Goal: Task Accomplishment & Management: Use online tool/utility

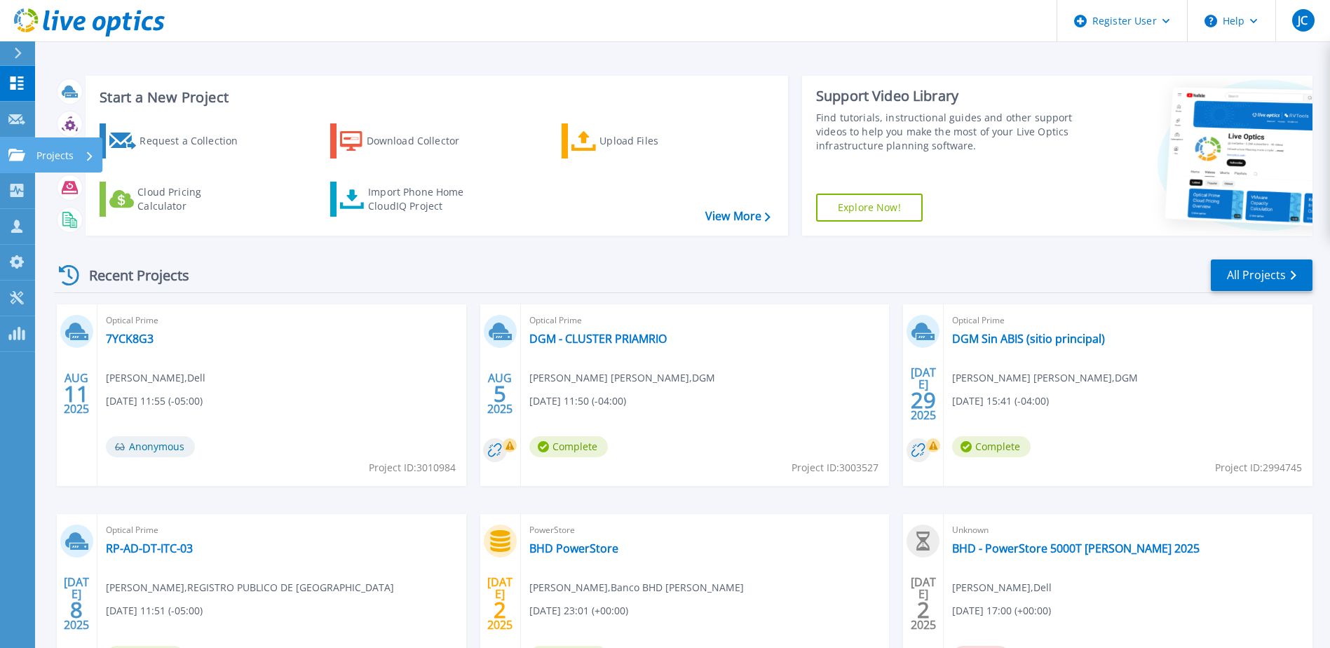
click at [19, 151] on icon at bounding box center [16, 155] width 17 height 12
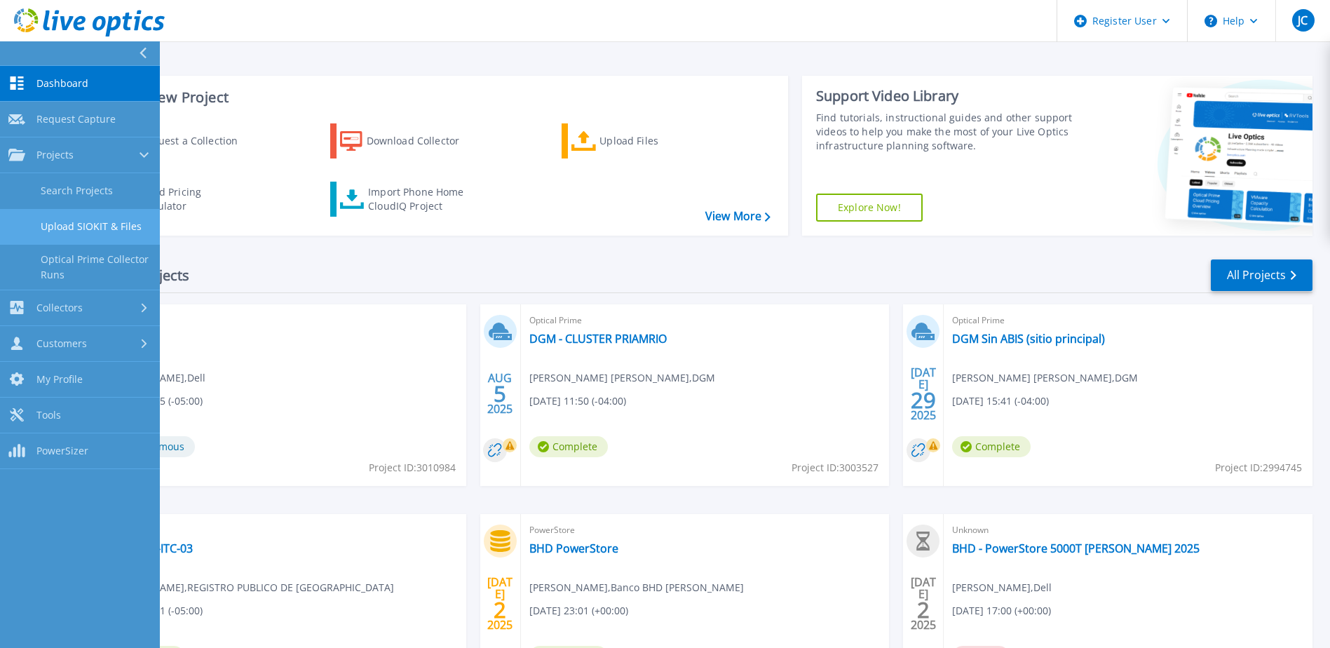
click at [114, 229] on link "Upload SIOKIT & Files" at bounding box center [80, 227] width 160 height 36
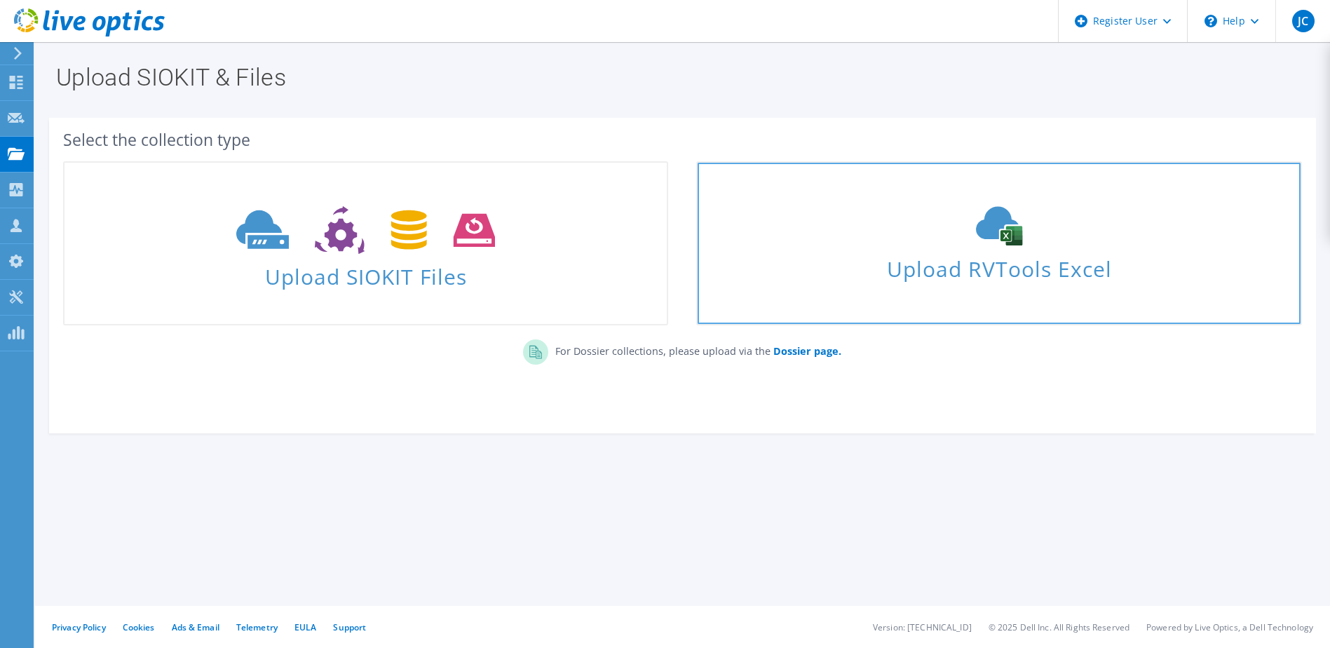
click at [913, 256] on span "Upload RVTools Excel" at bounding box center [999, 265] width 602 height 30
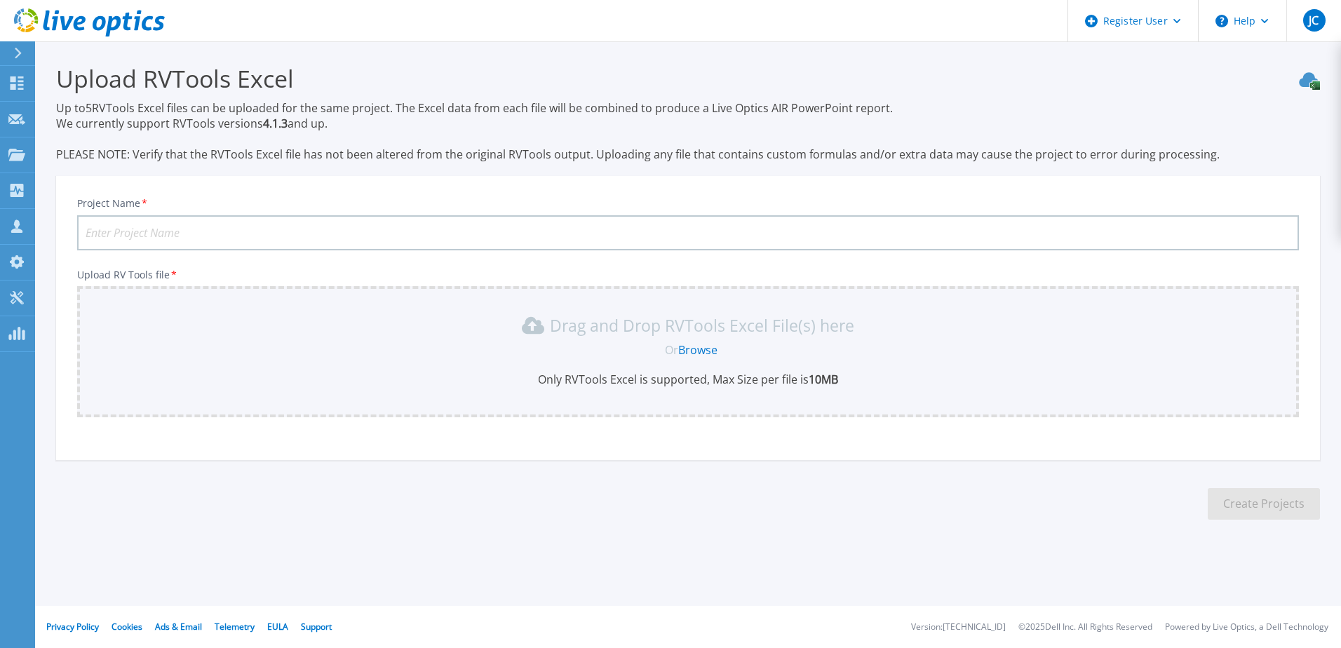
click at [703, 346] on link "Browse" at bounding box center [697, 349] width 39 height 15
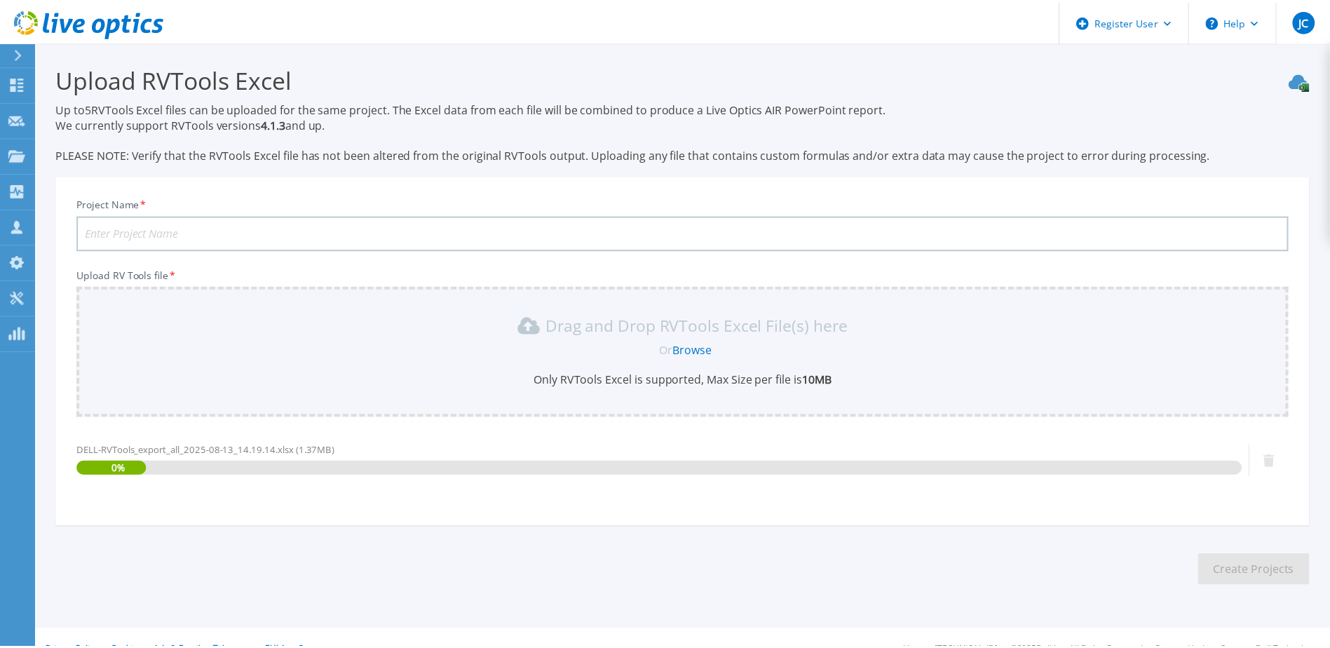
scroll to position [24, 0]
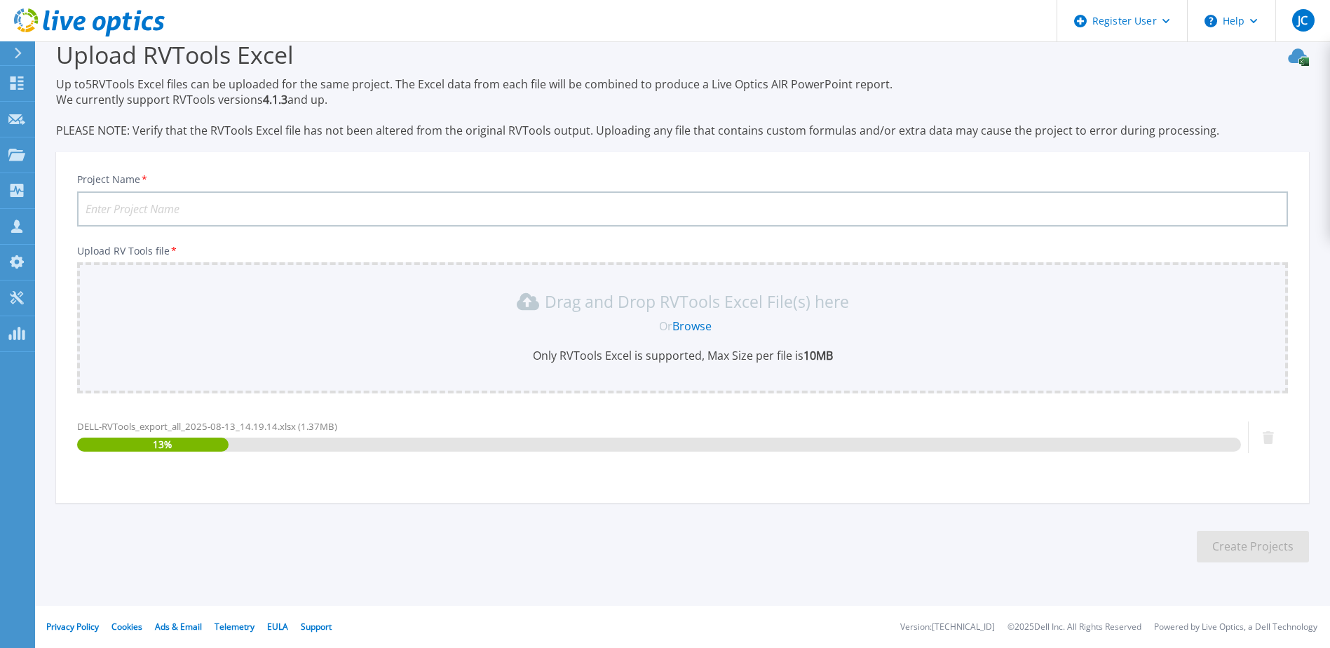
click at [180, 204] on input "Project Name *" at bounding box center [682, 208] width 1211 height 35
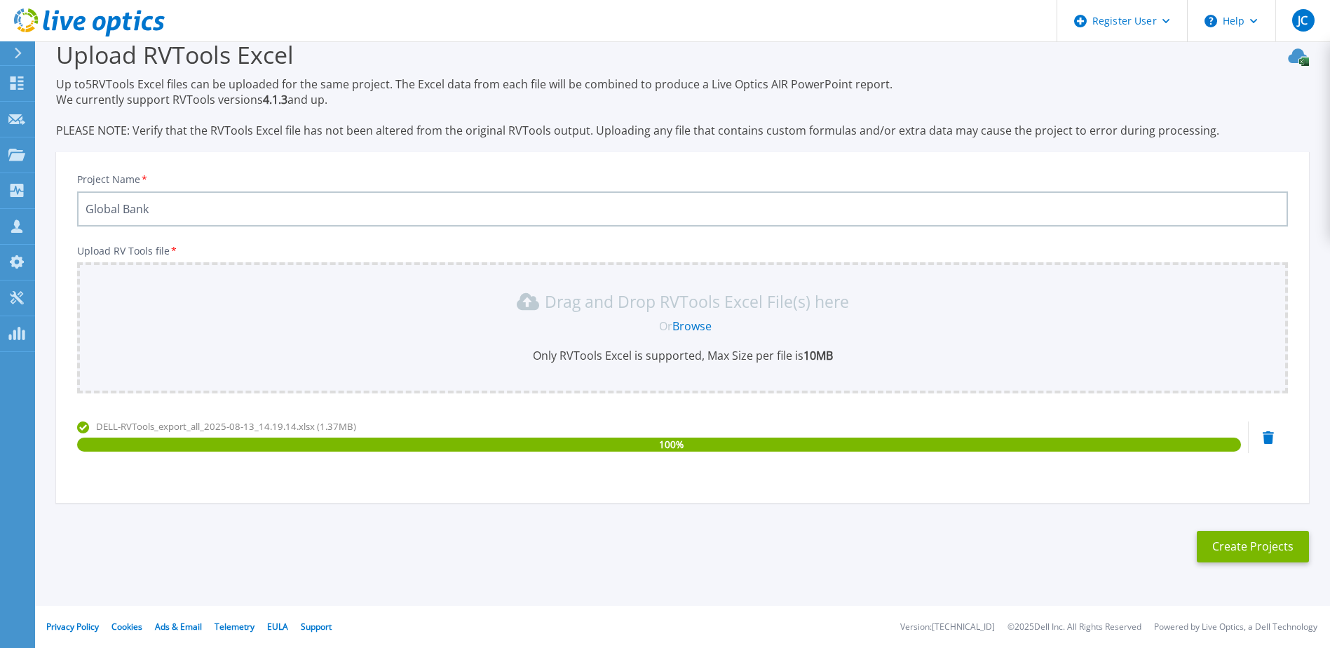
click at [263, 207] on input "Global Bank" at bounding box center [682, 208] width 1211 height 35
paste input "Blade Dell MX"
type input "Global Bank Blade Dell MX"
click at [1243, 556] on button "Create Projects" at bounding box center [1253, 547] width 112 height 32
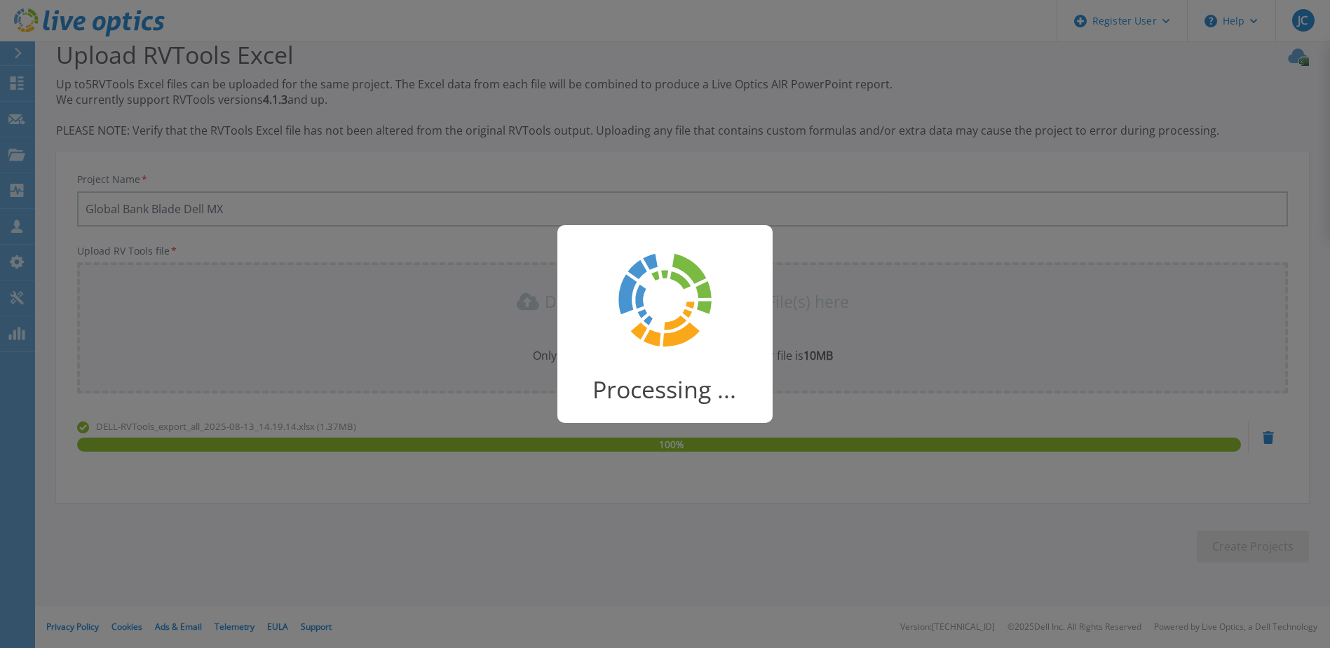
scroll to position [18, 0]
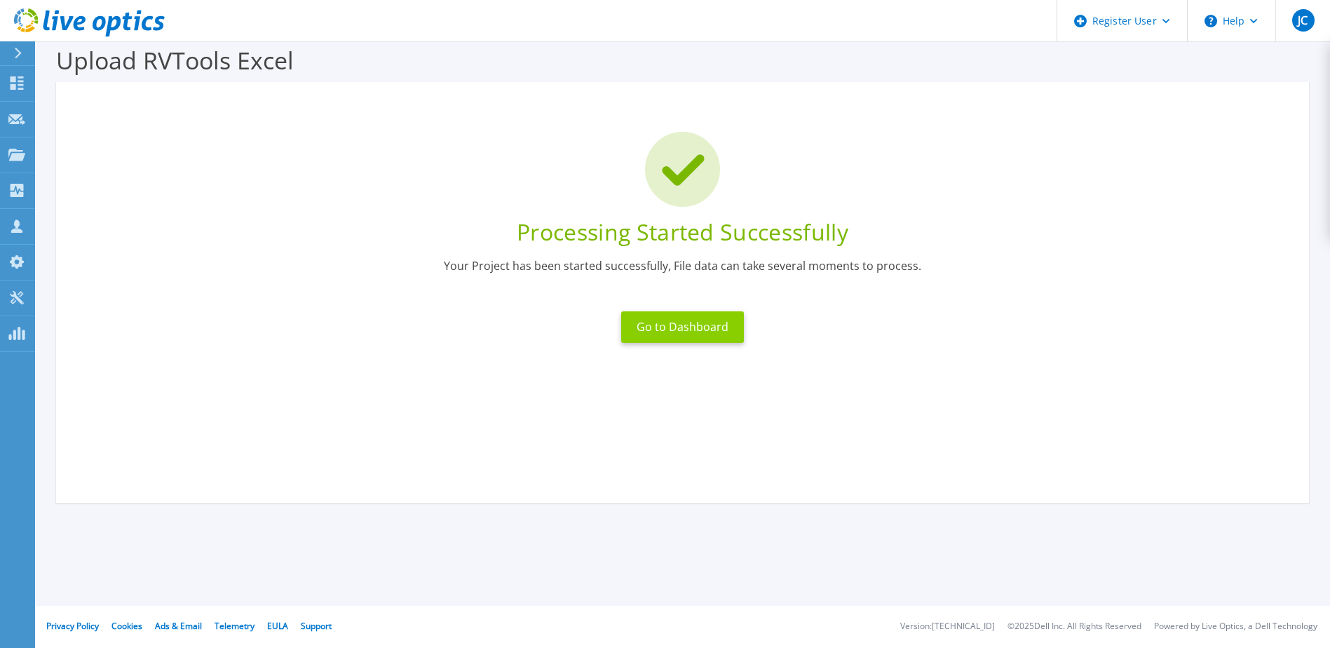
click at [701, 330] on button "Go to Dashboard" at bounding box center [682, 327] width 123 height 32
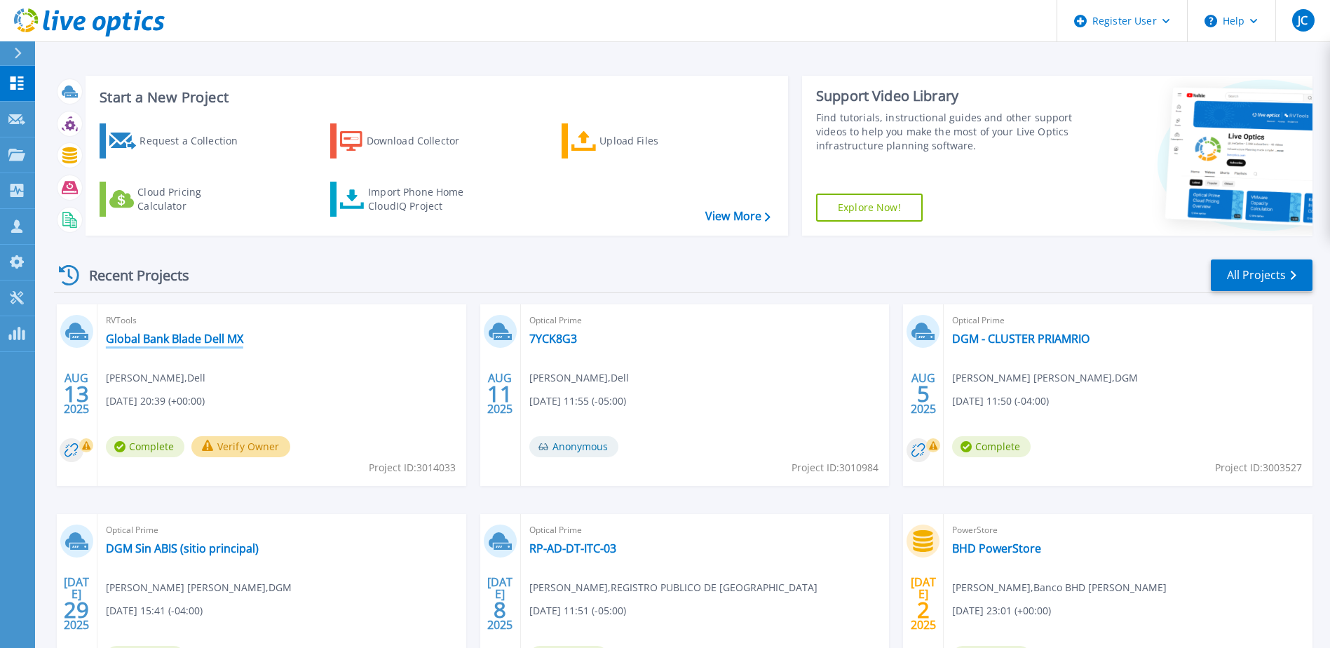
click at [203, 340] on link "Global Bank Blade Dell MX" at bounding box center [174, 339] width 137 height 14
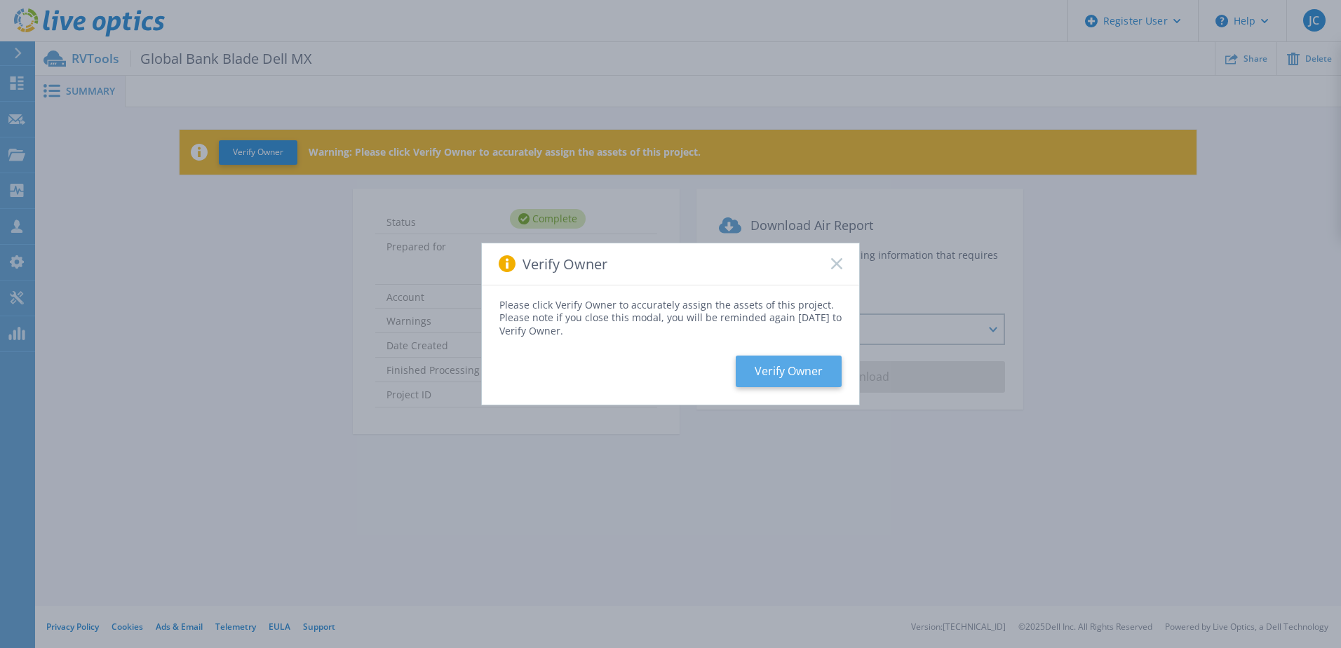
click at [749, 377] on button "Verify Owner" at bounding box center [789, 372] width 106 height 32
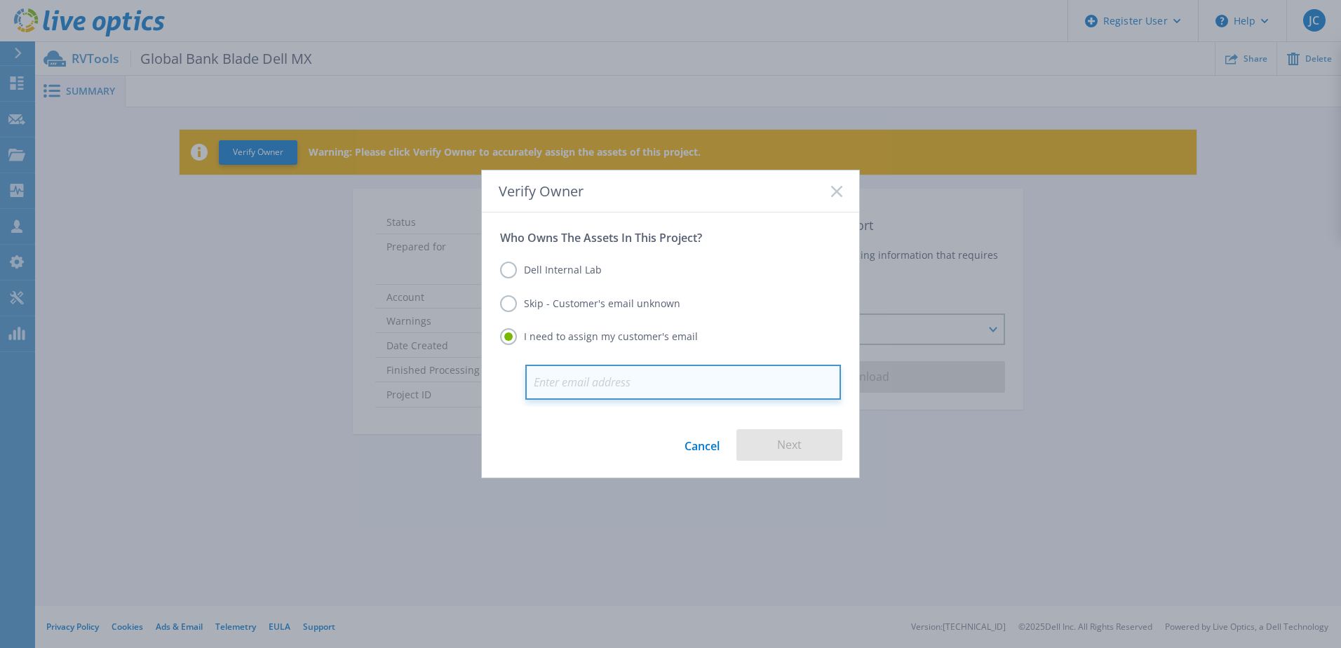
click at [619, 377] on input "email" at bounding box center [683, 382] width 316 height 35
paste input "Isaac.Alvarez@GlobalBank.com.pa"
type input "Isaac.Alvarez@GlobalBank.com.pa"
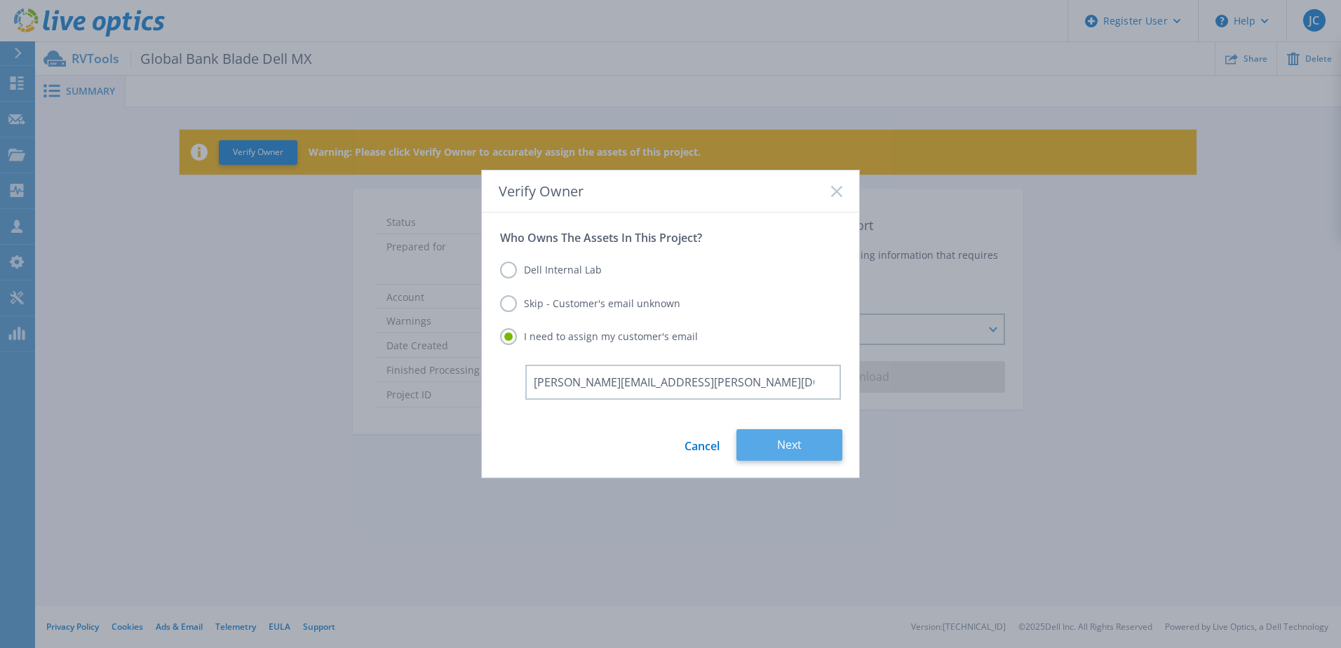
click at [788, 450] on button "Next" at bounding box center [789, 445] width 106 height 32
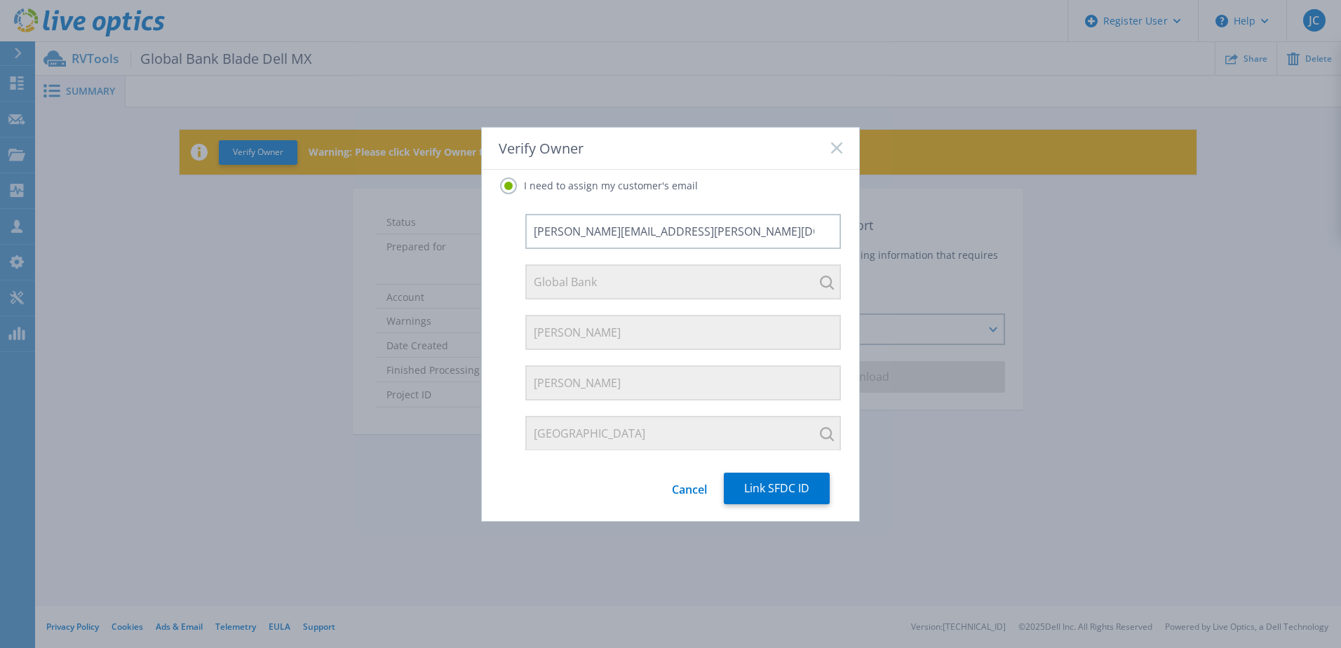
scroll to position [108, 0]
click at [784, 490] on button "Link SFDC ID" at bounding box center [777, 489] width 106 height 32
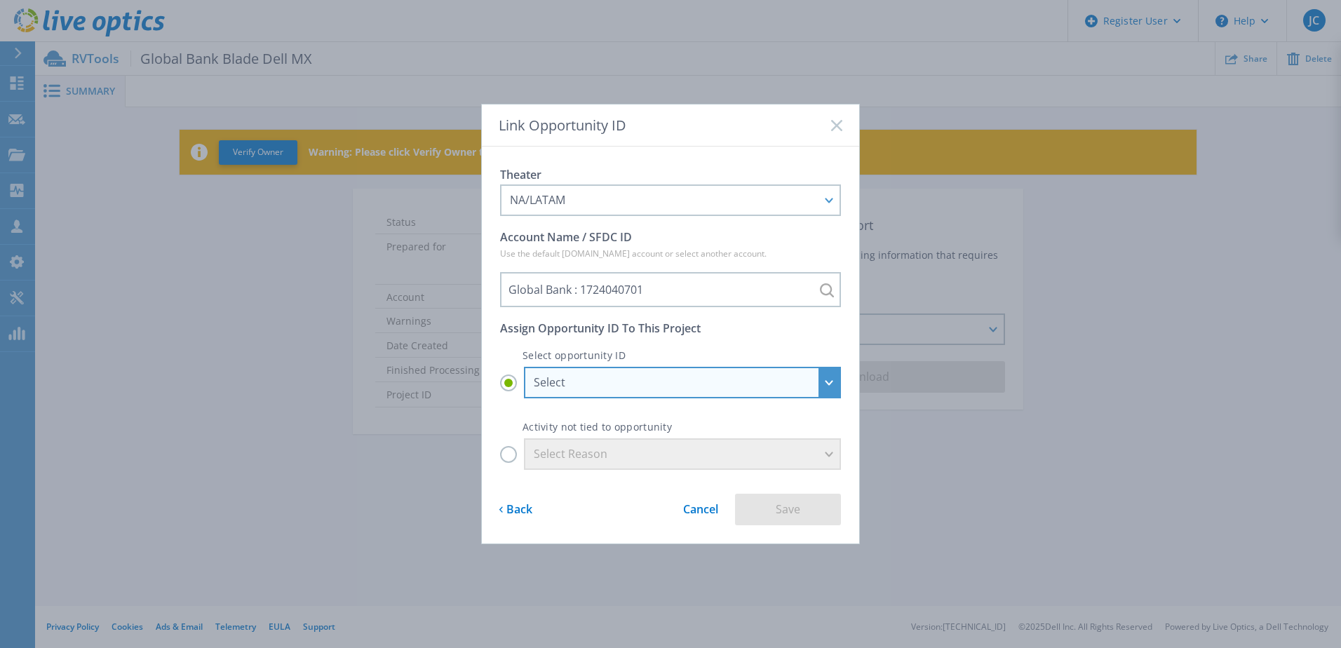
click at [579, 372] on div "Select" at bounding box center [682, 383] width 317 height 32
click at [0, 0] on input "Select Select GLOBAL BANK CORP - Consultoria Definicion Estrategia GenAI|PANDAT…" at bounding box center [0, 0] width 0 height 0
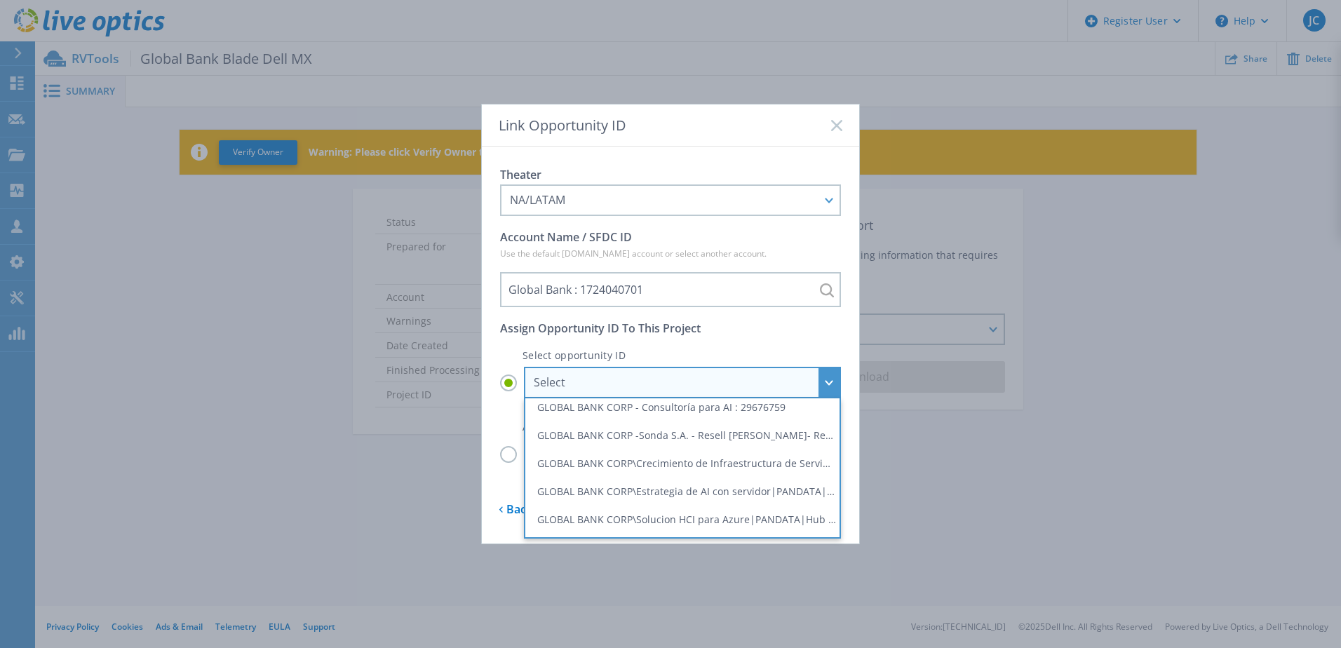
scroll to position [32, 0]
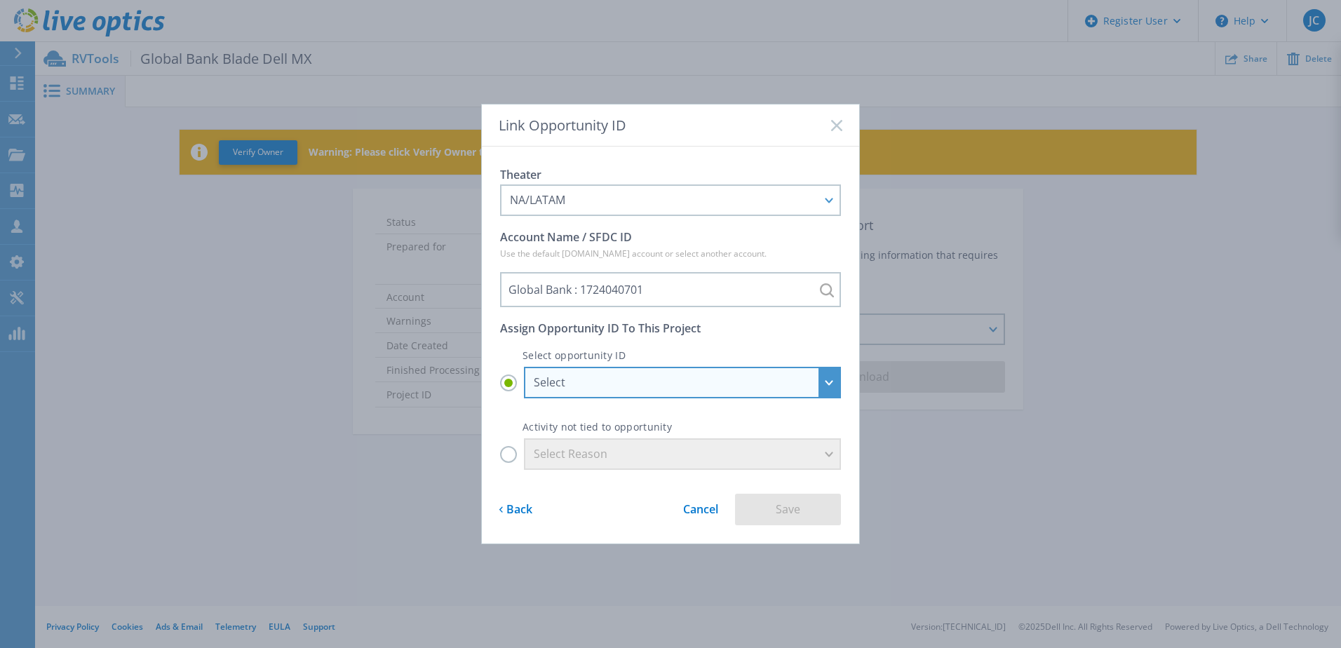
click at [668, 384] on div "Select" at bounding box center [675, 382] width 282 height 13
click at [0, 0] on input "Select Select GLOBAL BANK CORP - Consultoria Definicion Estrategia GenAI|PANDAT…" at bounding box center [0, 0] width 0 height 0
click at [726, 382] on div "Select" at bounding box center [675, 382] width 282 height 13
click at [0, 0] on input "Select Select GLOBAL BANK CORP - Consultoria Definicion Estrategia GenAI|PANDAT…" at bounding box center [0, 0] width 0 height 0
click at [641, 380] on div "Select" at bounding box center [675, 382] width 282 height 13
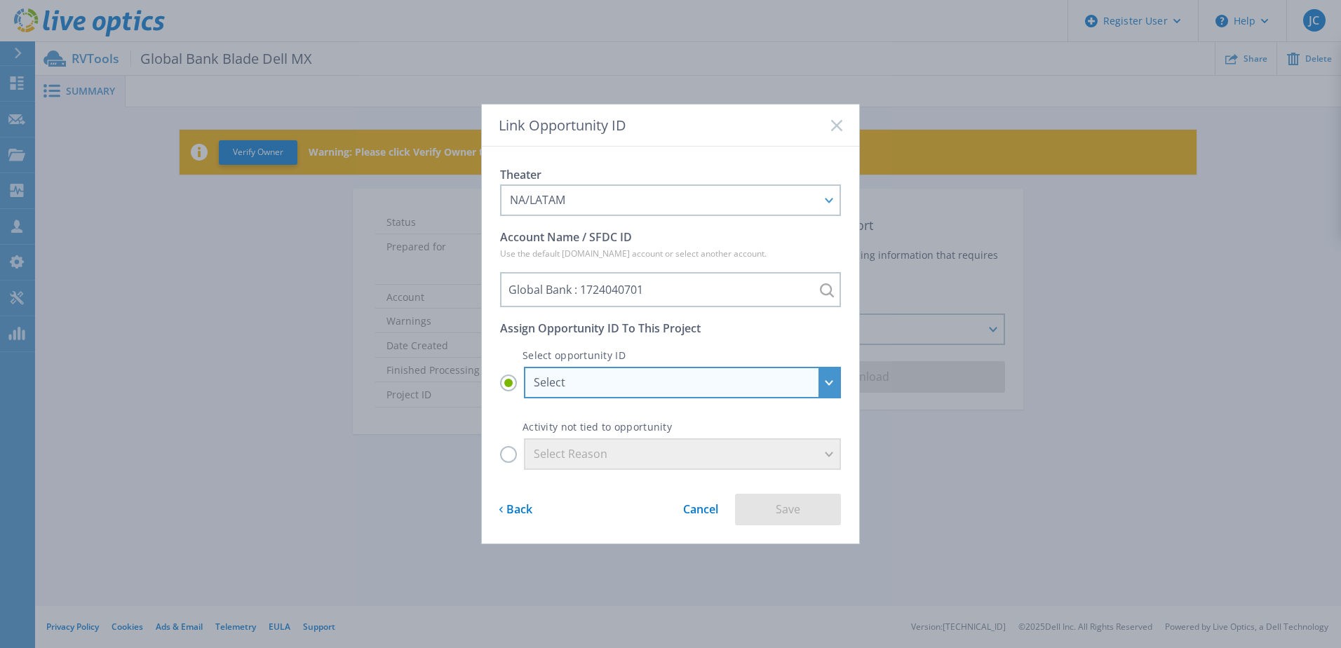
click at [0, 0] on input "Select Select GLOBAL BANK CORP - Consultoria Definicion Estrategia GenAI|PANDAT…" at bounding box center [0, 0] width 0 height 0
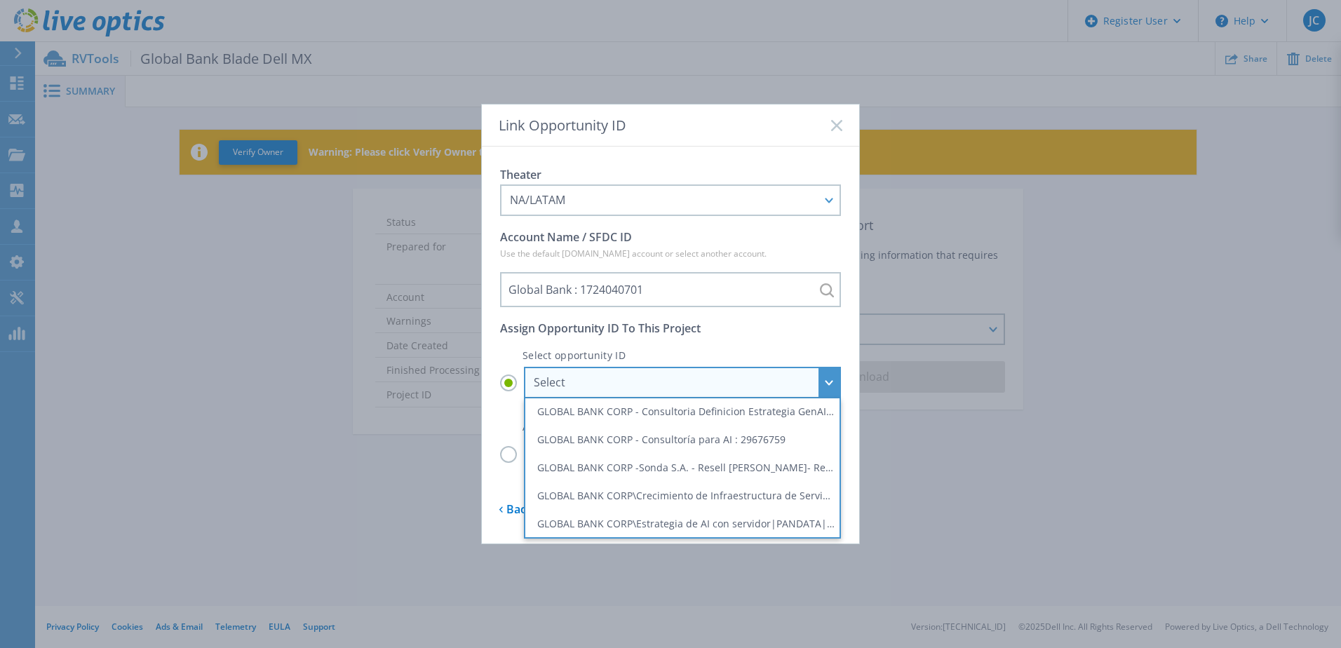
click at [604, 390] on div "Select" at bounding box center [682, 383] width 317 height 32
click at [0, 0] on input "Select Select GLOBAL BANK CORP - Consultoria Definicion Estrategia GenAI|PANDAT…" at bounding box center [0, 0] width 0 height 0
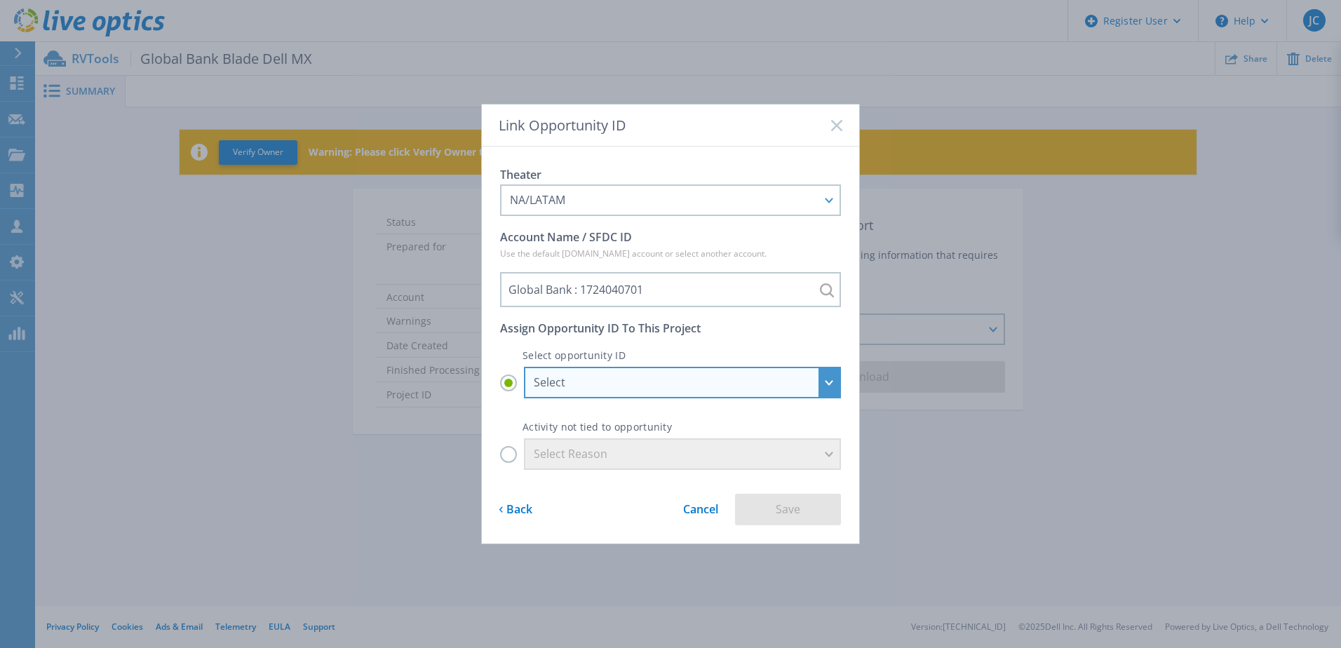
click at [603, 375] on div "Select" at bounding box center [682, 383] width 317 height 32
click at [0, 0] on input "Select Select GLOBAL BANK CORP - Consultoria Definicion Estrategia GenAI|PANDAT…" at bounding box center [0, 0] width 0 height 0
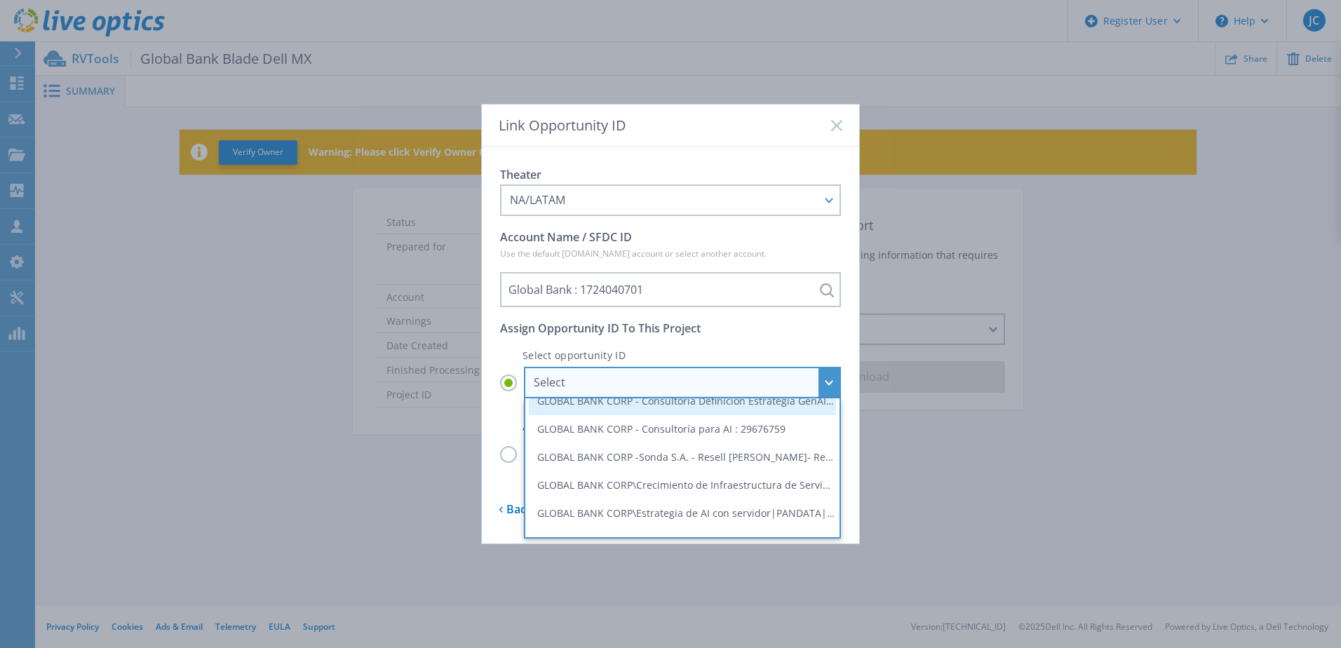
scroll to position [65, 0]
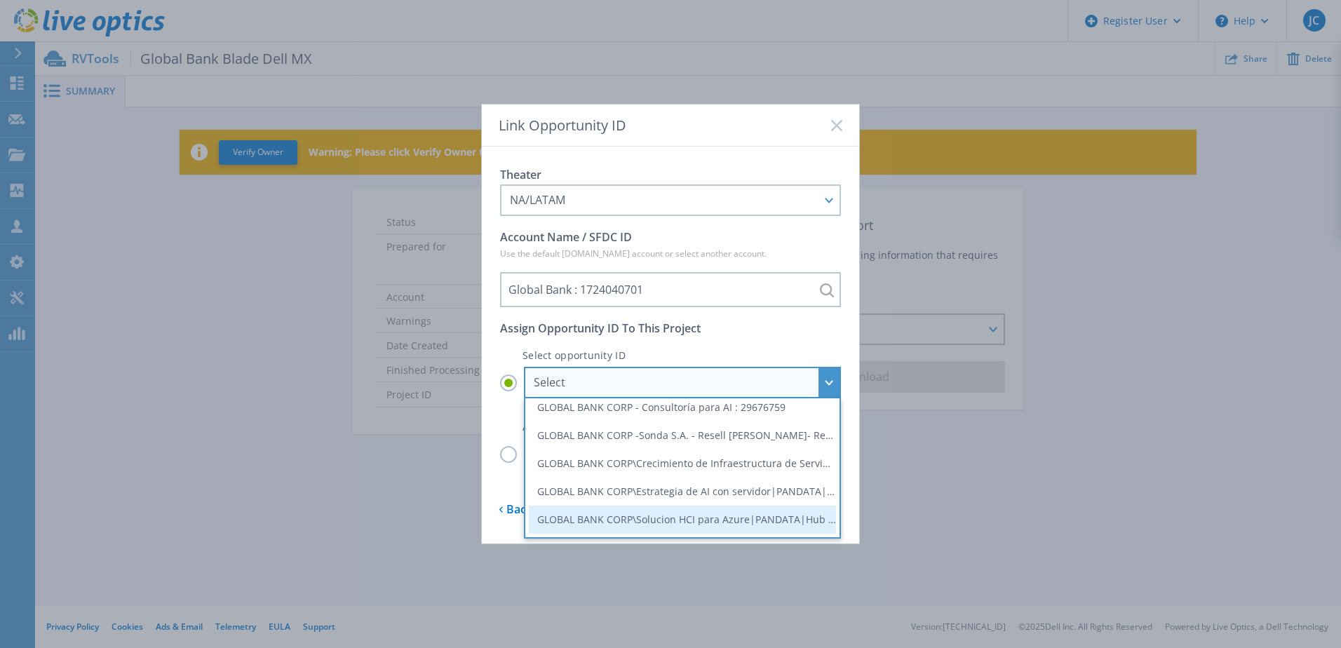
click at [745, 513] on li "GLOBAL BANK CORP\Solucion HCI para Azure|PANDATA|Hub as-760 : 29112771" at bounding box center [682, 520] width 307 height 28
click at [0, 0] on input "Select Select GLOBAL BANK CORP - Consultoria Definicion Estrategia GenAI|PANDAT…" at bounding box center [0, 0] width 0 height 0
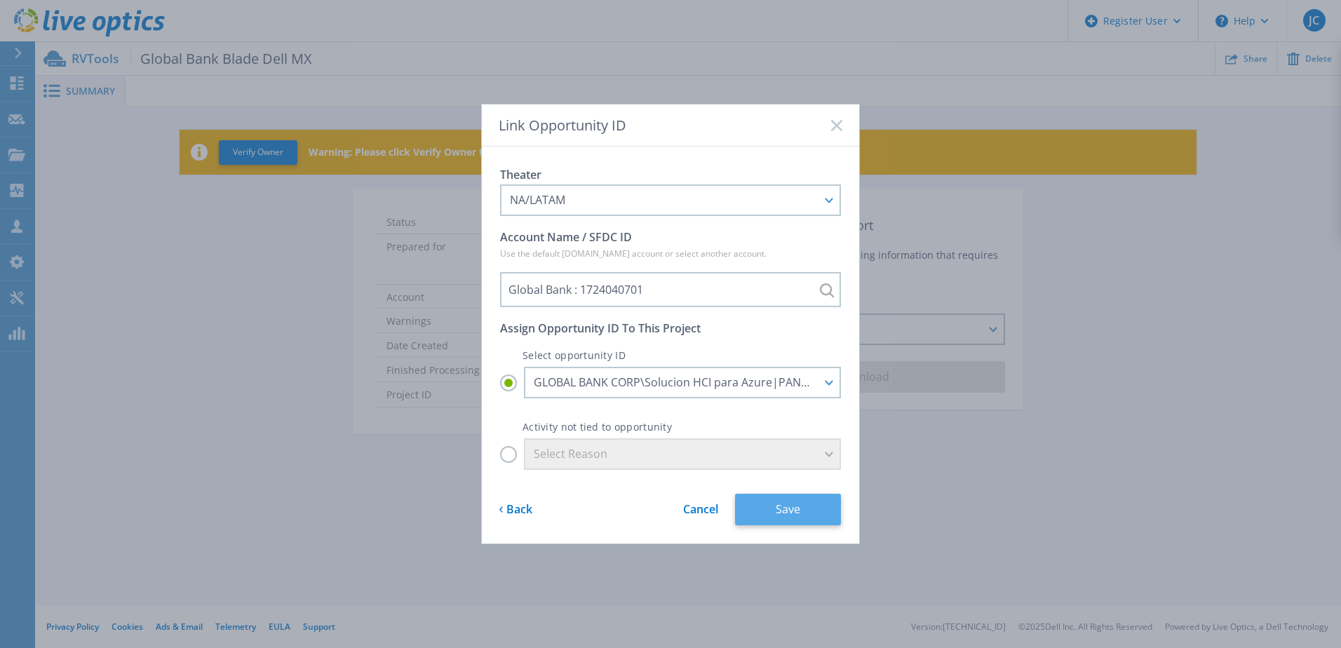
click at [812, 508] on button "Save" at bounding box center [788, 510] width 106 height 32
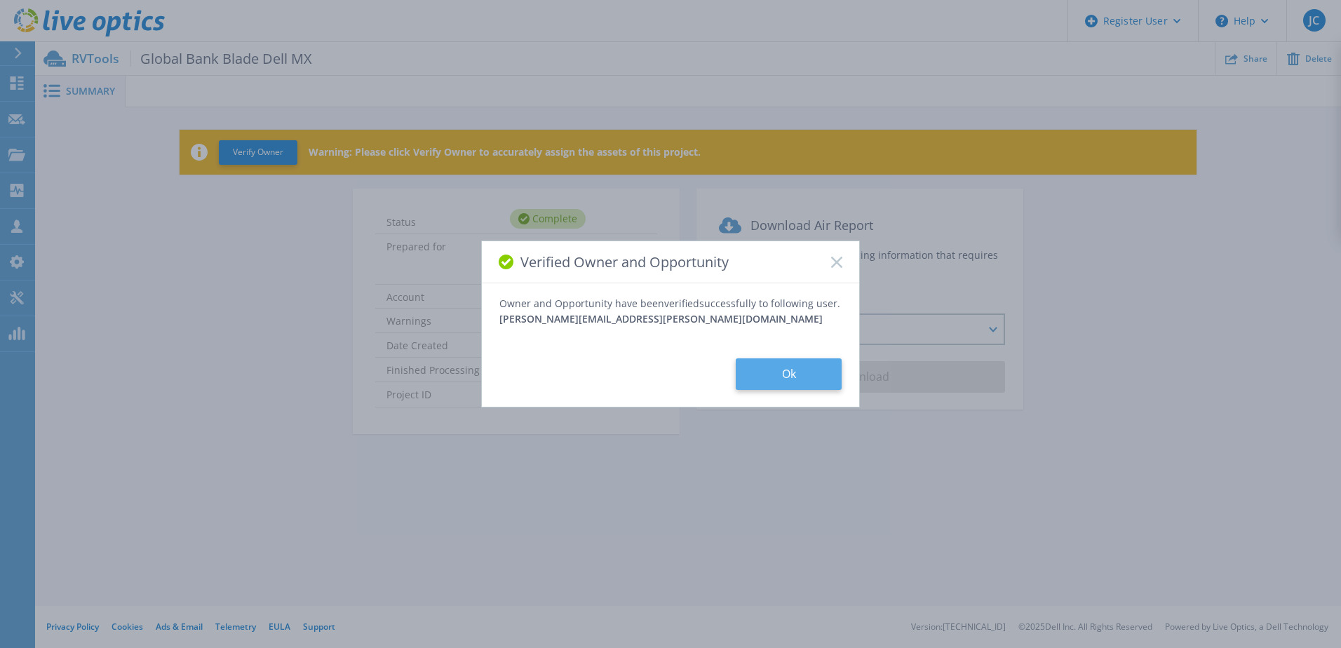
click at [791, 377] on button "Ok" at bounding box center [789, 374] width 106 height 32
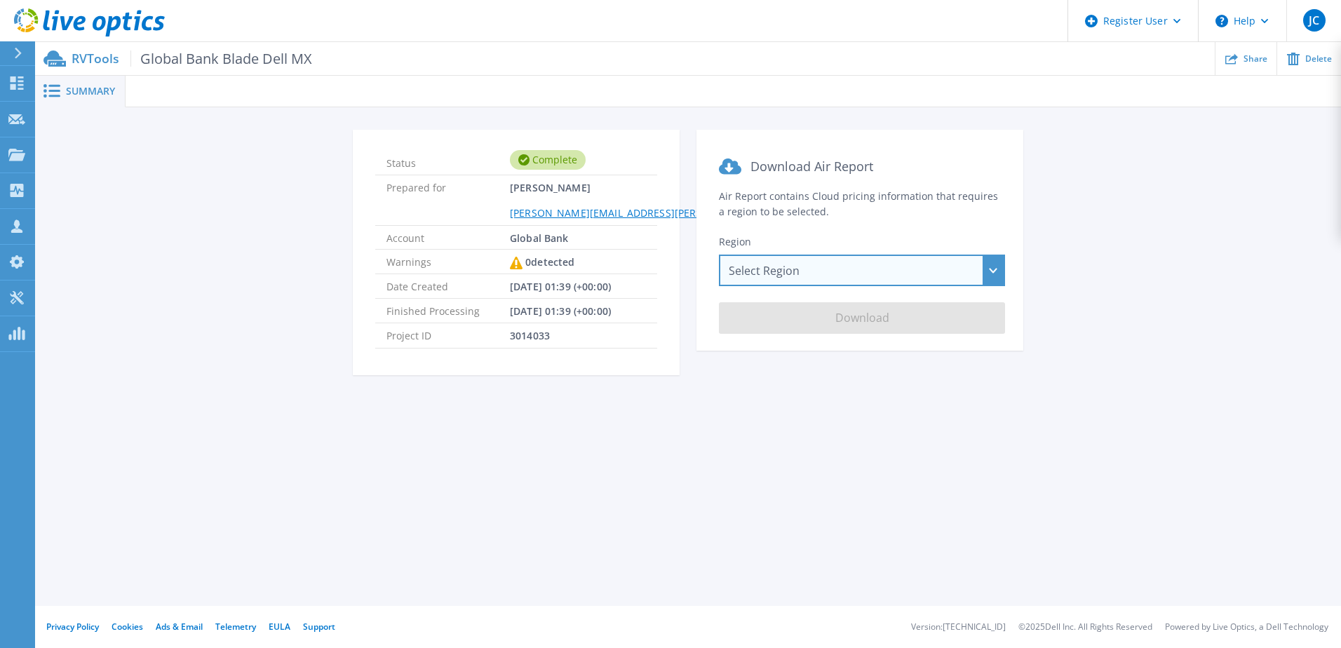
click at [821, 268] on div "Select Region [GEOGRAPHIC_DATA] ([GEOGRAPHIC_DATA]) [GEOGRAPHIC_DATA] ([GEOGRAP…" at bounding box center [862, 271] width 286 height 32
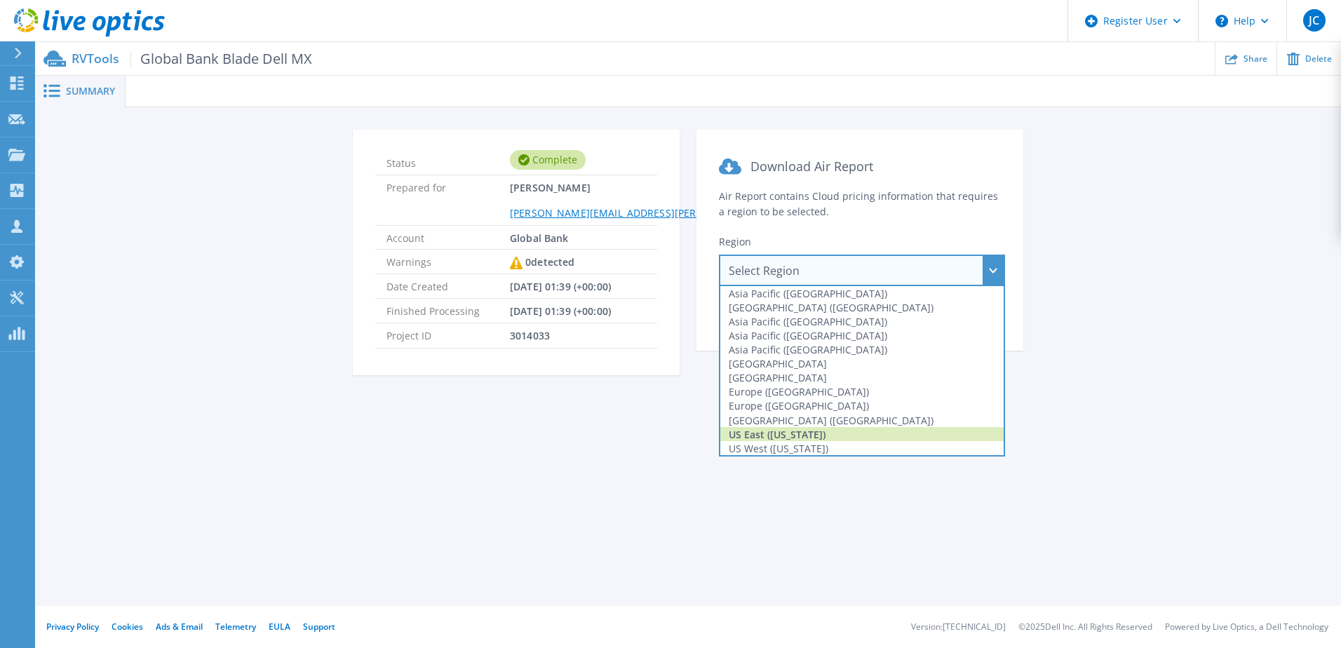
click at [830, 432] on div "US East ([US_STATE])" at bounding box center [861, 434] width 283 height 14
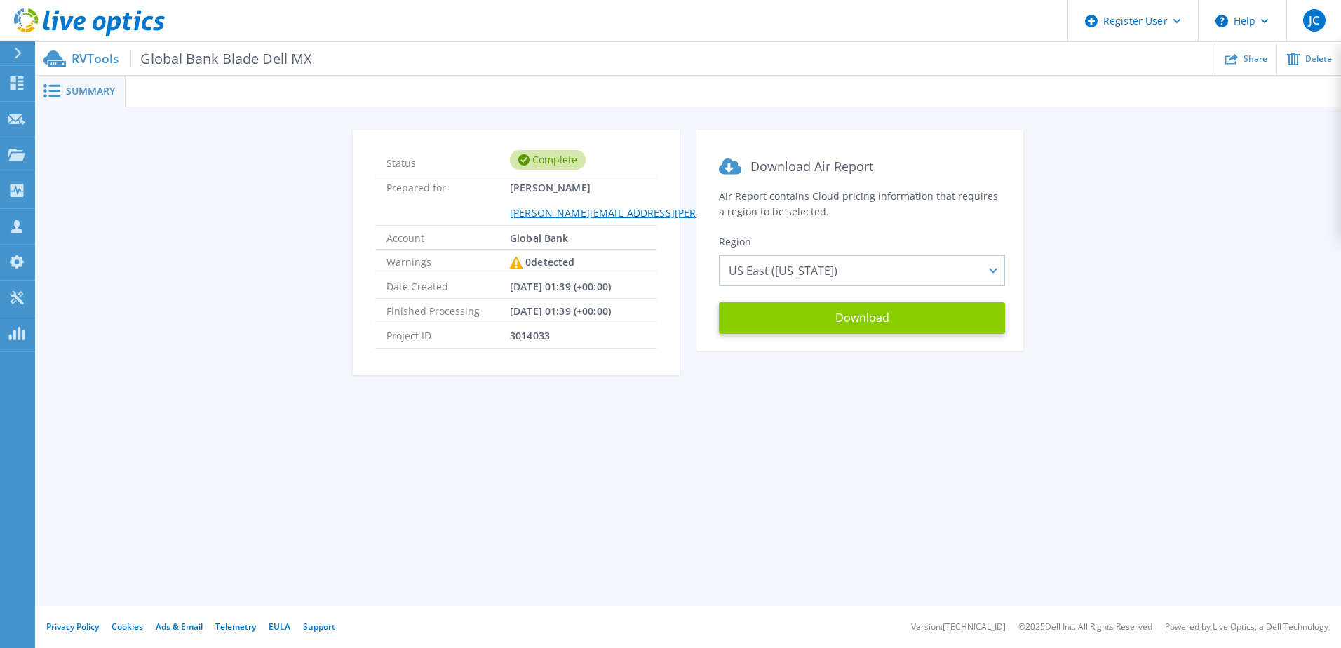
click at [887, 317] on button "Download" at bounding box center [862, 318] width 286 height 32
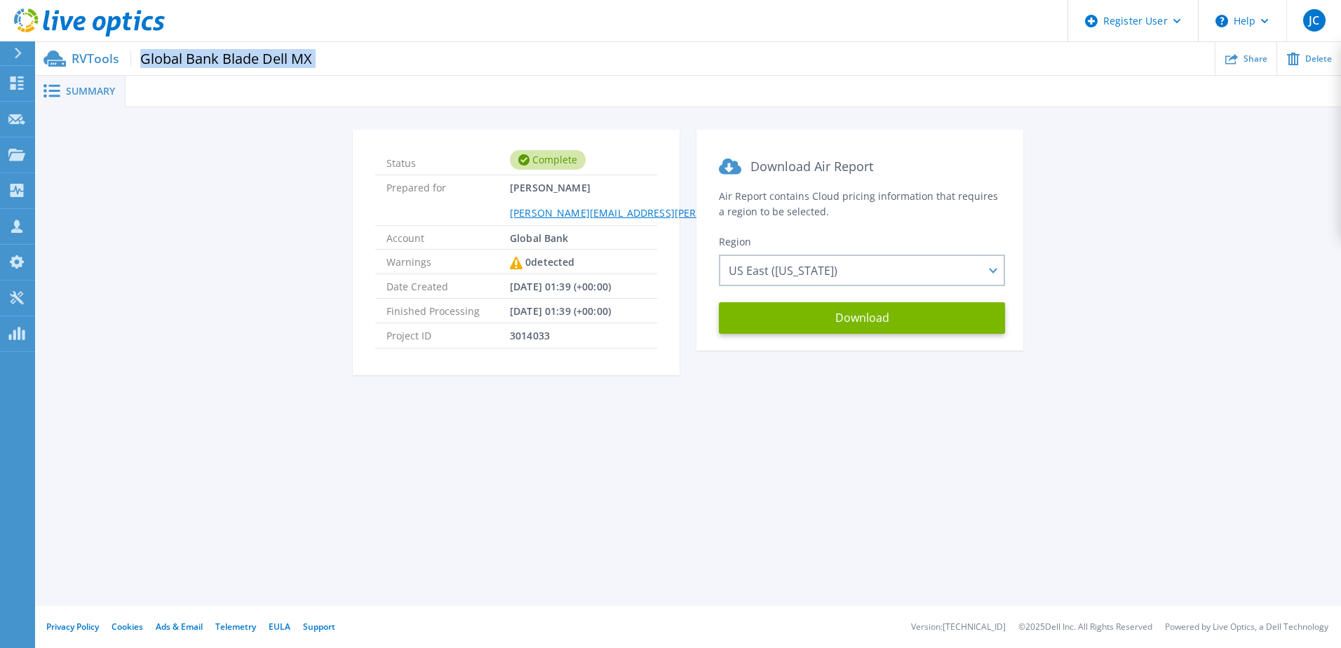
drag, startPoint x: 141, startPoint y: 58, endPoint x: 309, endPoint y: 72, distance: 168.8
click at [309, 72] on div "RVTools Global Bank Blade Dell MX Share Delete" at bounding box center [688, 58] width 1306 height 33
drag, startPoint x: 309, startPoint y: 72, endPoint x: 300, endPoint y: 67, distance: 10.4
copy div "Global Bank Blade Dell MX"
click at [32, 116] on link "Request Capture Request Capture" at bounding box center [17, 120] width 35 height 36
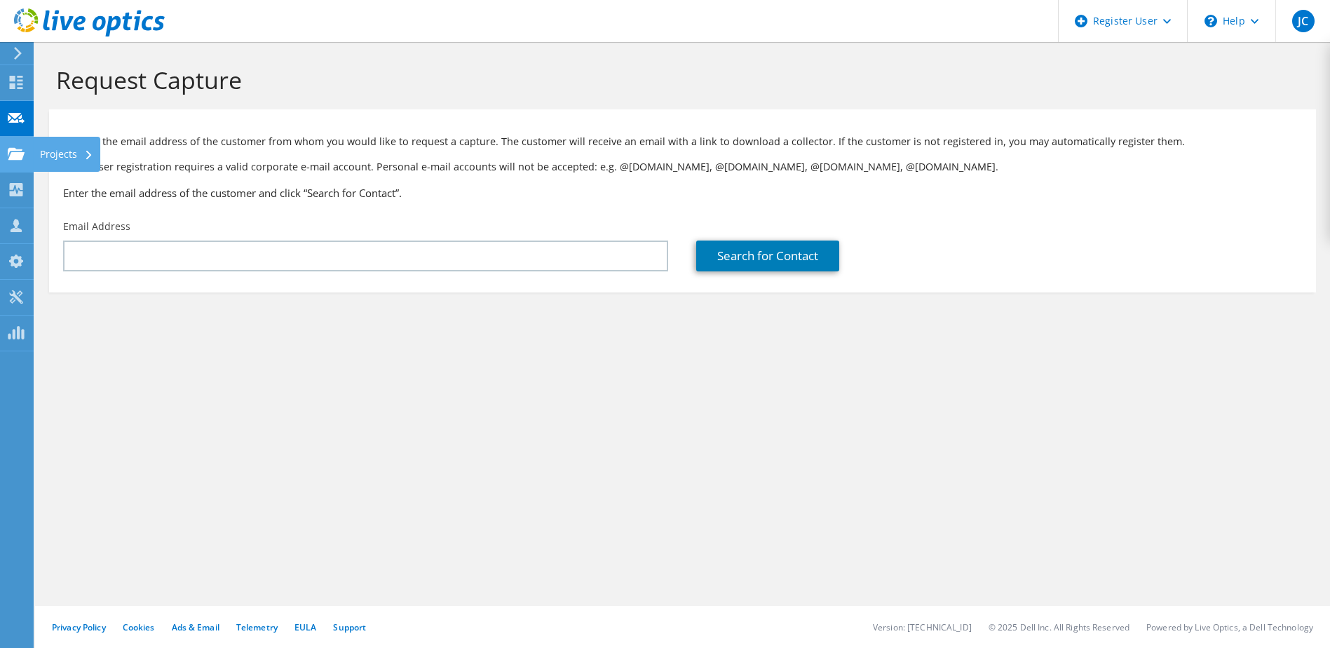
click at [16, 156] on use at bounding box center [16, 153] width 17 height 12
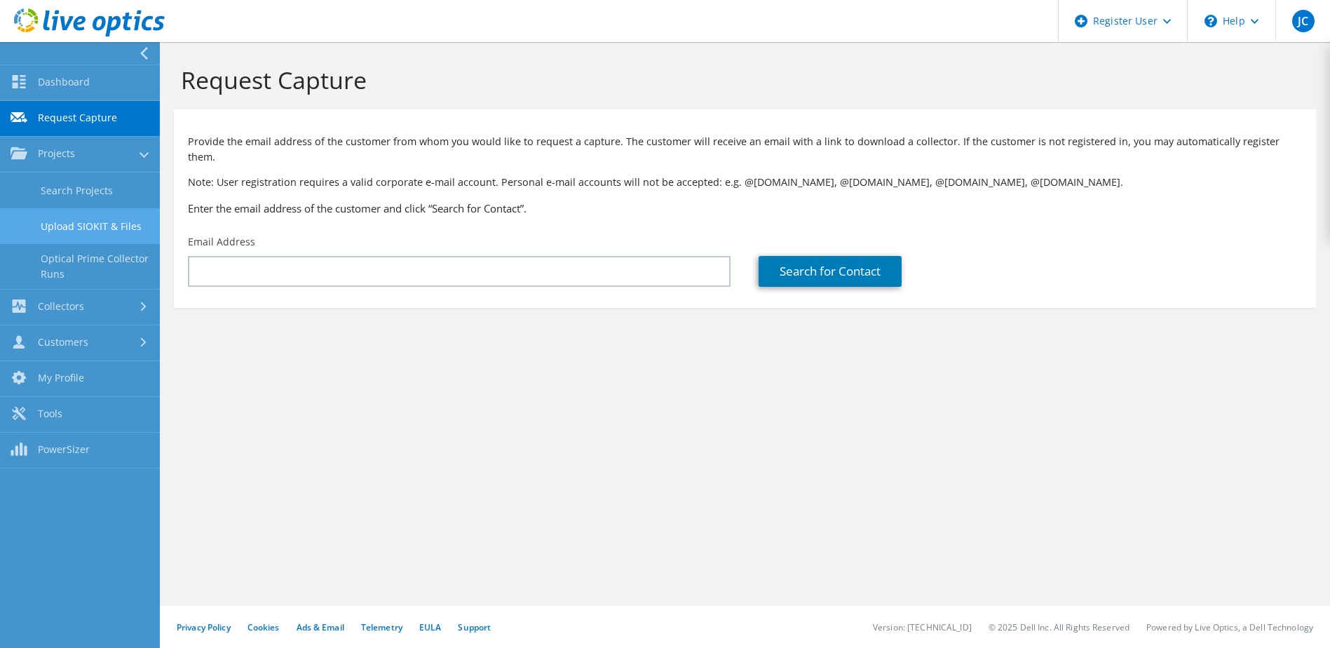
click at [98, 222] on link "Upload SIOKIT & Files" at bounding box center [80, 226] width 160 height 36
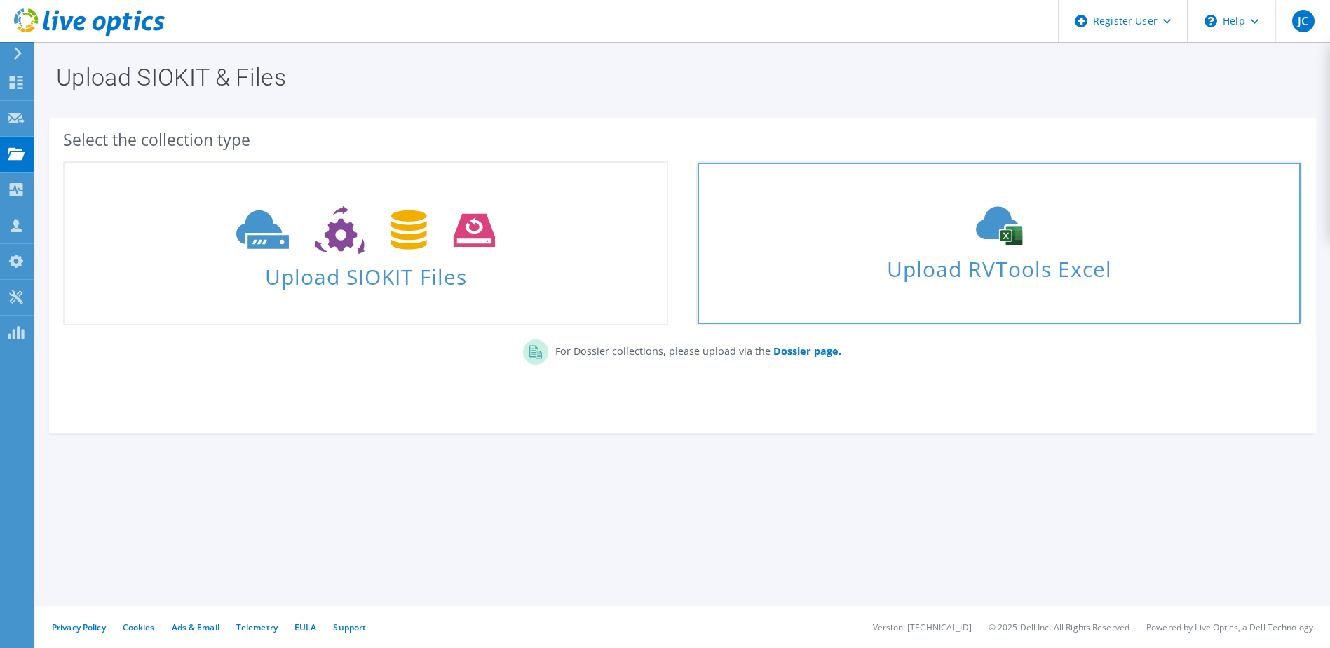
click at [1014, 246] on div "Upload RVTools Excel" at bounding box center [999, 243] width 602 height 74
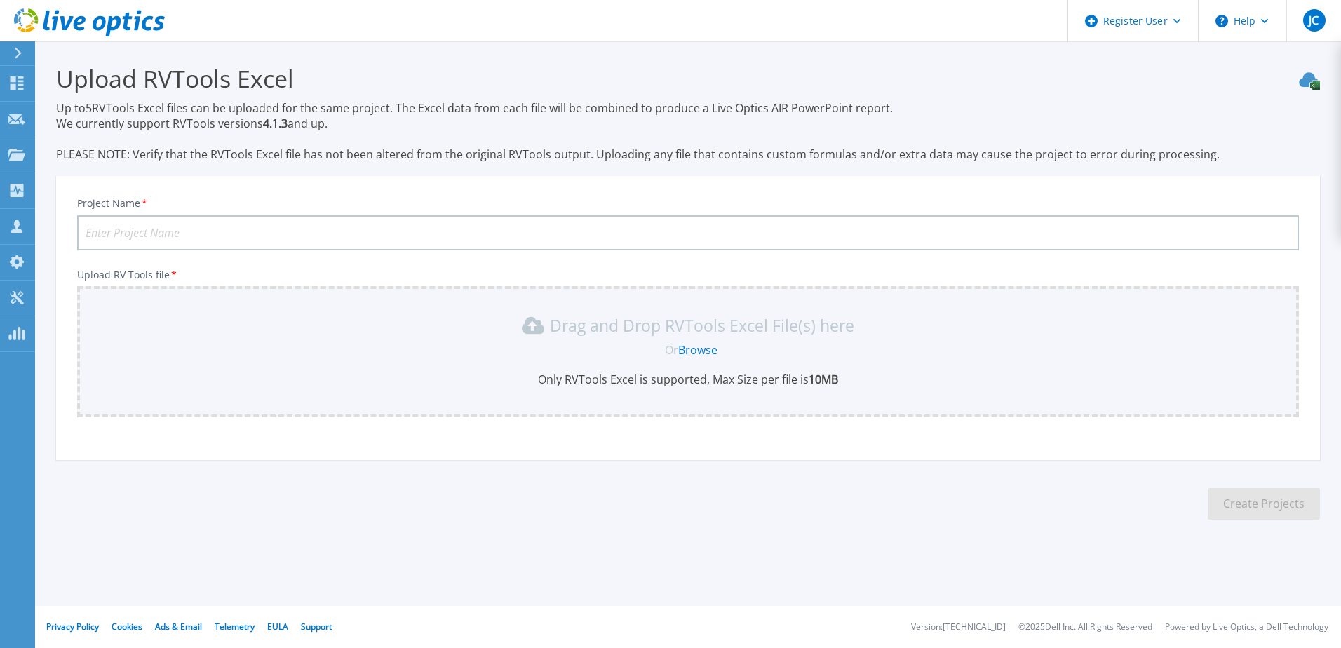
click at [223, 240] on input "Project Name *" at bounding box center [688, 232] width 1222 height 35
paste input "Global Bank Blade Dell MX"
drag, startPoint x: 161, startPoint y: 237, endPoint x: 275, endPoint y: 236, distance: 114.3
click at [275, 236] on input "Global Bank Blade Dell MX" at bounding box center [688, 232] width 1222 height 35
paste input "infra Lenovo"
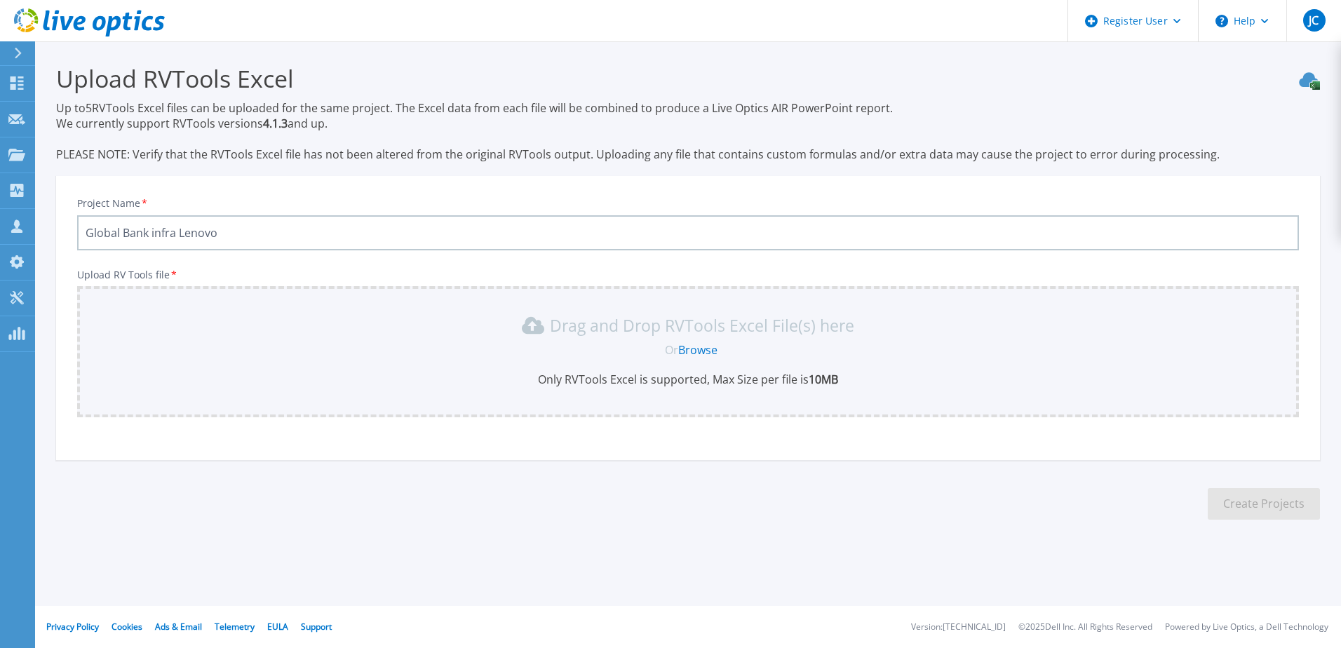
type input "Global Bank infra Lenovo"
click at [201, 327] on div "Drag and Drop RVTools Excel File(s) here" at bounding box center [688, 325] width 1205 height 22
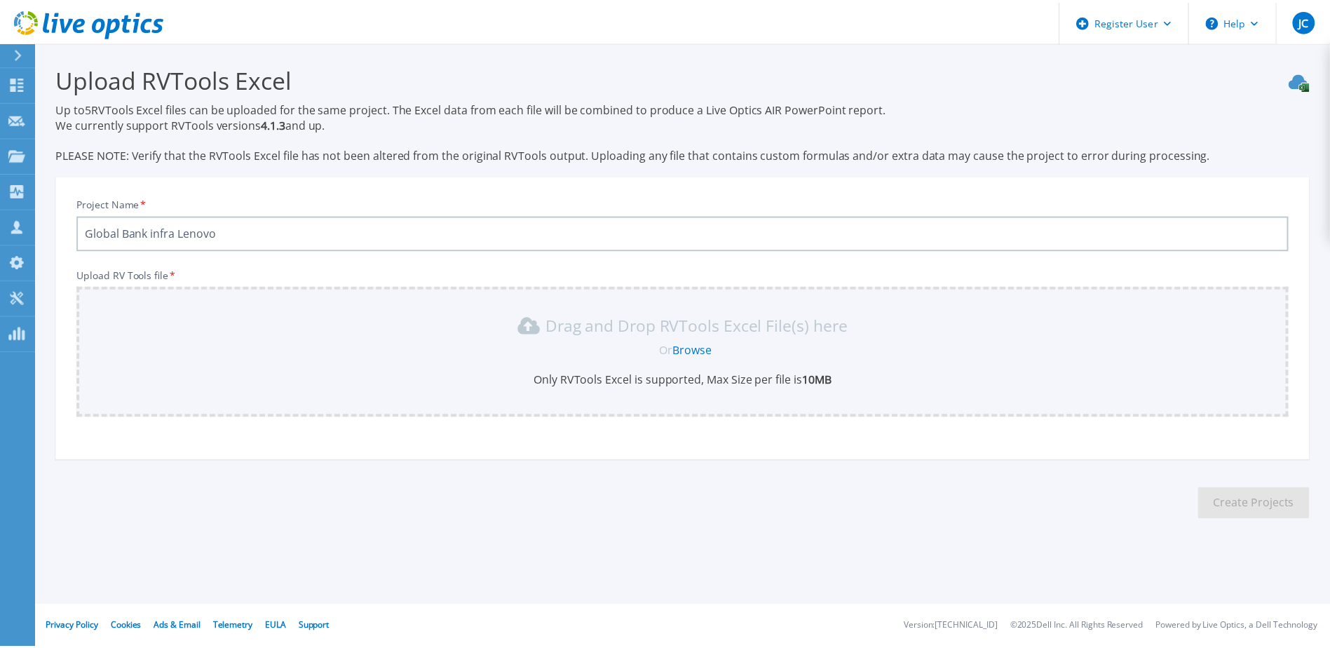
scroll to position [24, 0]
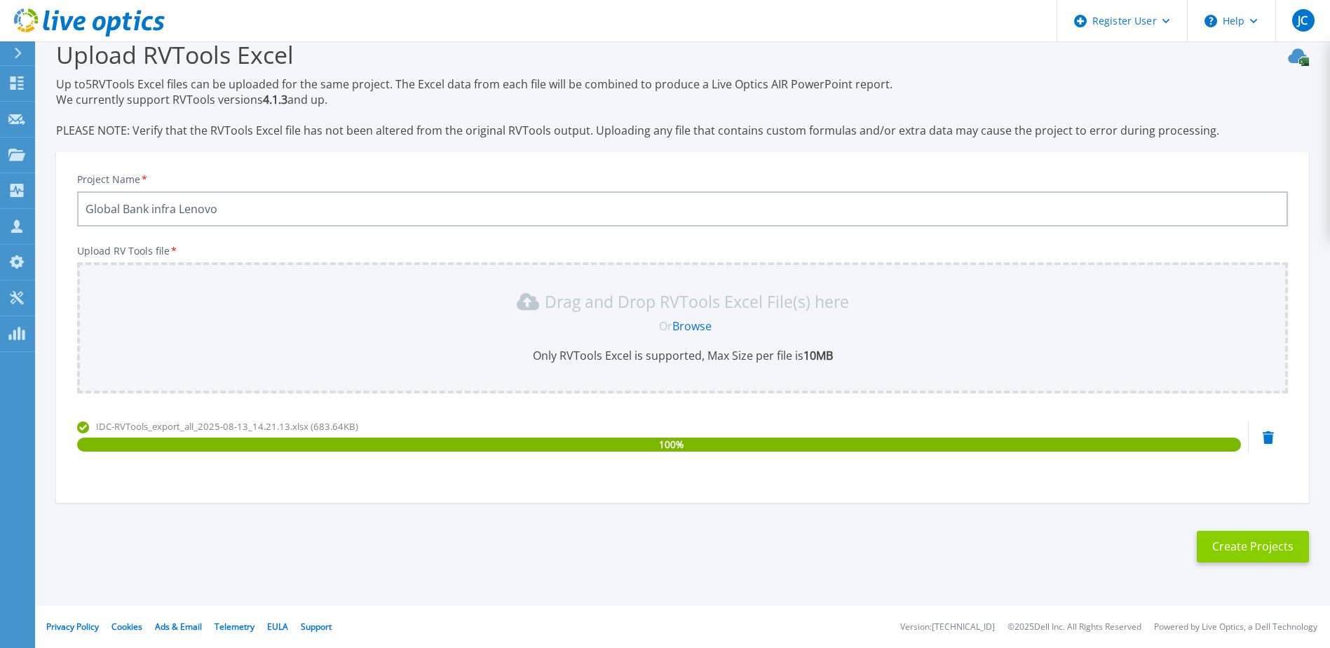
click at [1256, 551] on button "Create Projects" at bounding box center [1253, 547] width 112 height 32
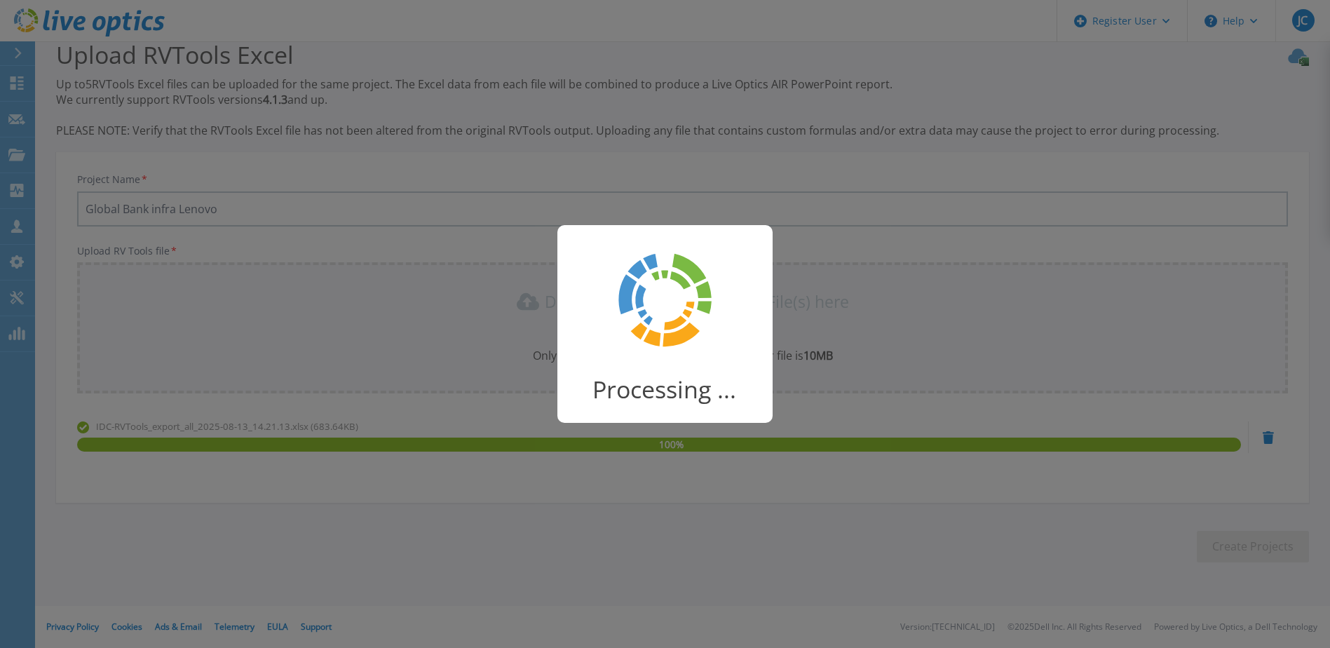
scroll to position [18, 0]
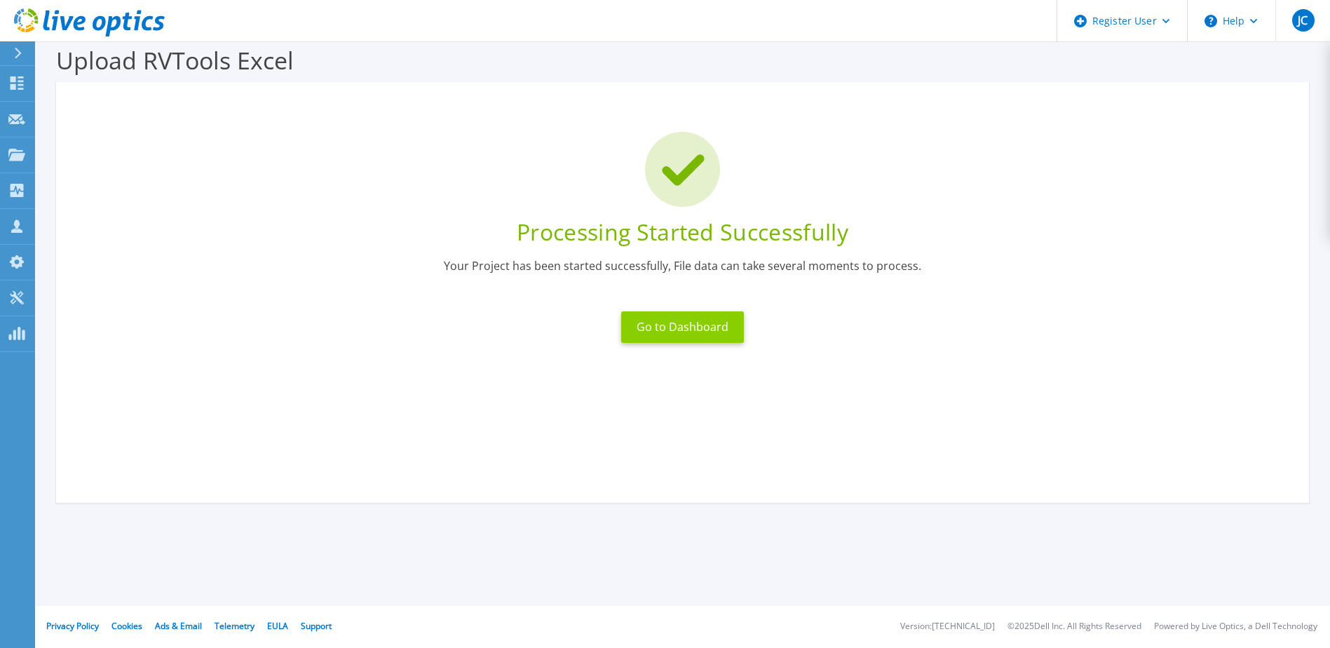
click at [682, 330] on button "Go to Dashboard" at bounding box center [682, 327] width 123 height 32
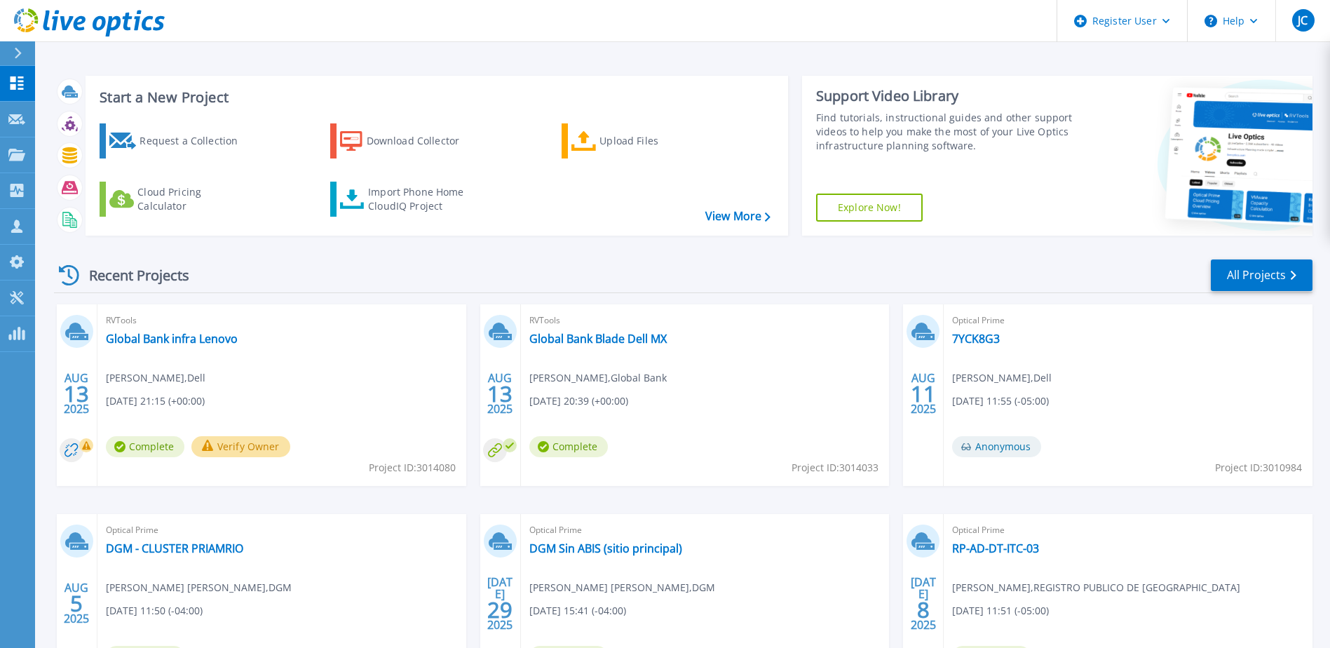
click at [247, 454] on button "Verify Owner" at bounding box center [240, 446] width 99 height 21
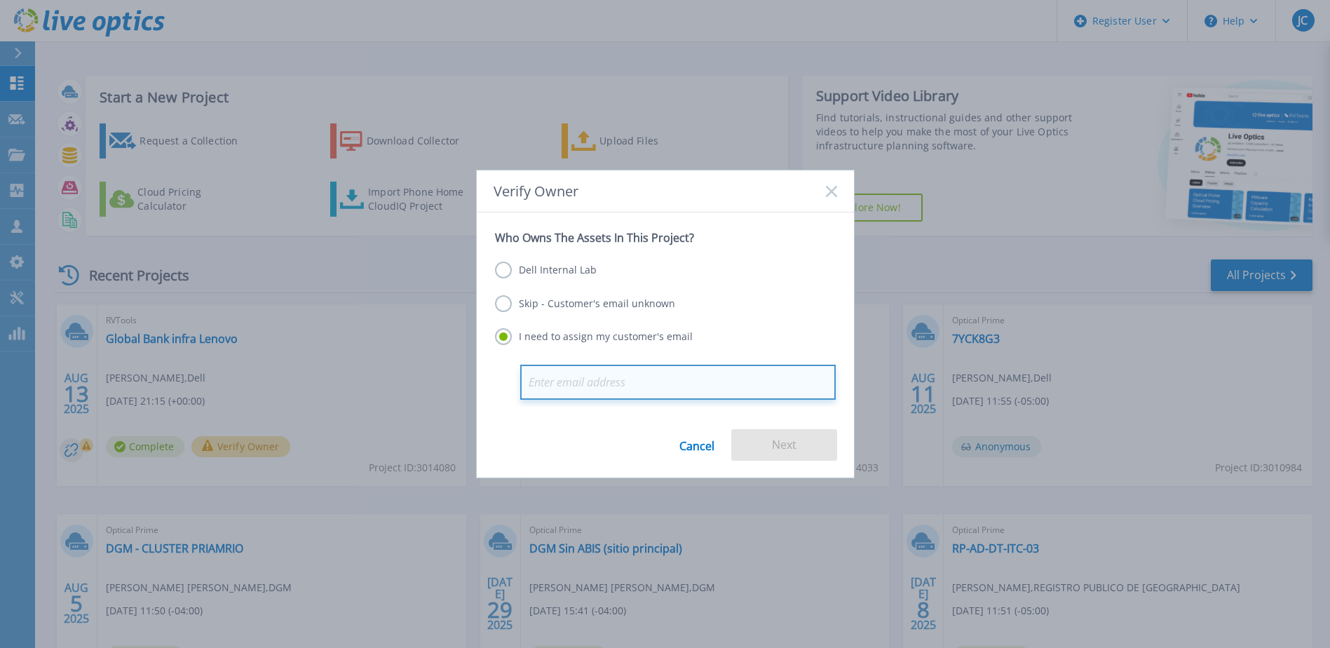
paste input "Isaac.Alvarez@GlobalBank.com.pa>"
type input "Isaac.Alvarez@GlobalBank.com.pa"
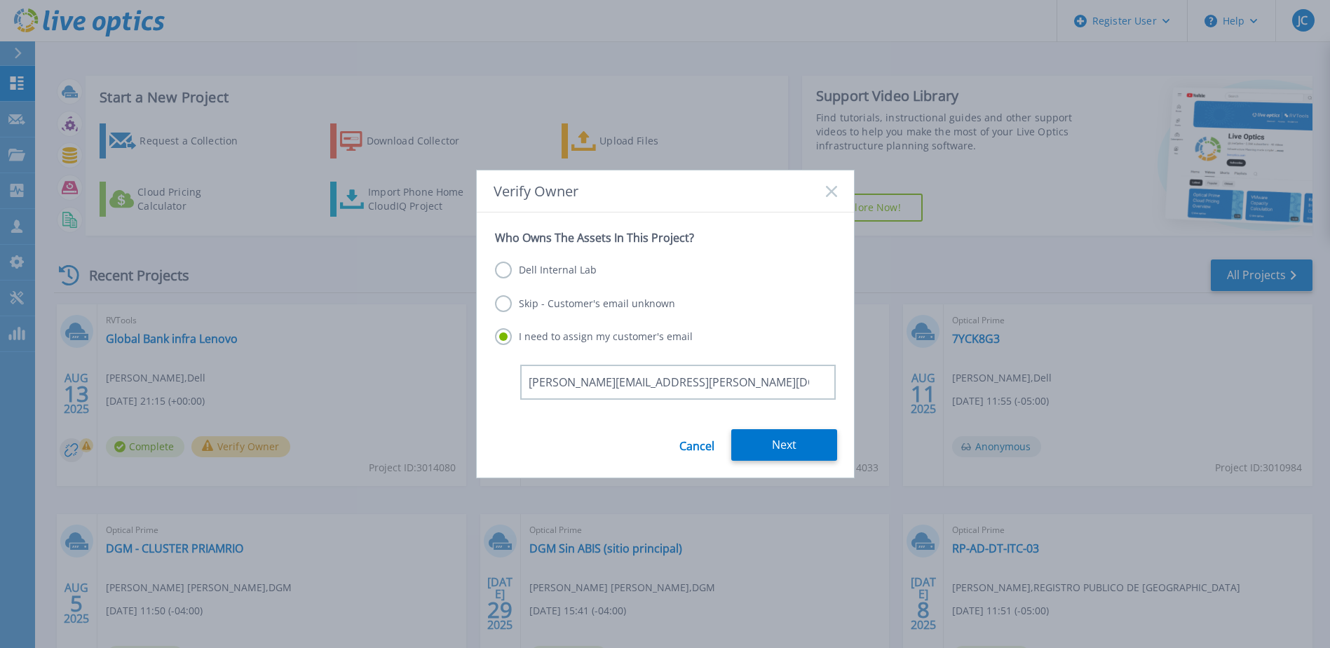
click at [481, 431] on div "Cancel Next" at bounding box center [665, 453] width 377 height 48
click at [799, 452] on button "Next" at bounding box center [784, 445] width 106 height 32
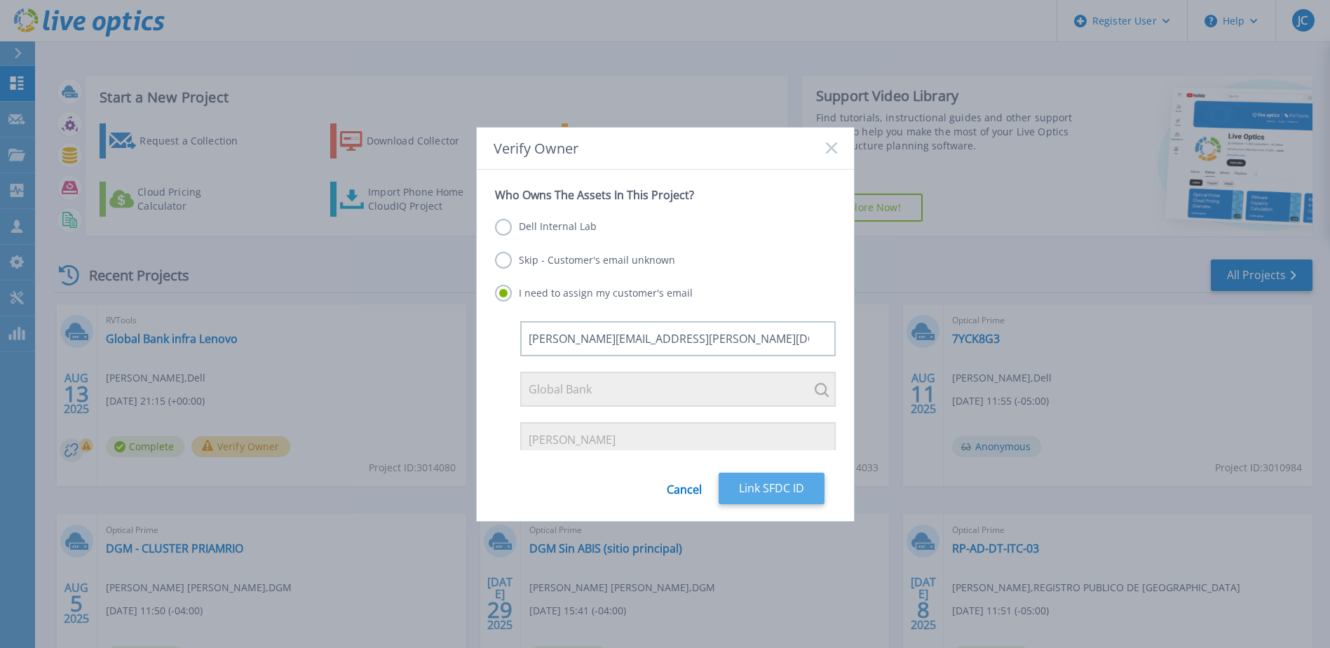
click at [767, 478] on button "Link SFDC ID" at bounding box center [772, 489] width 106 height 32
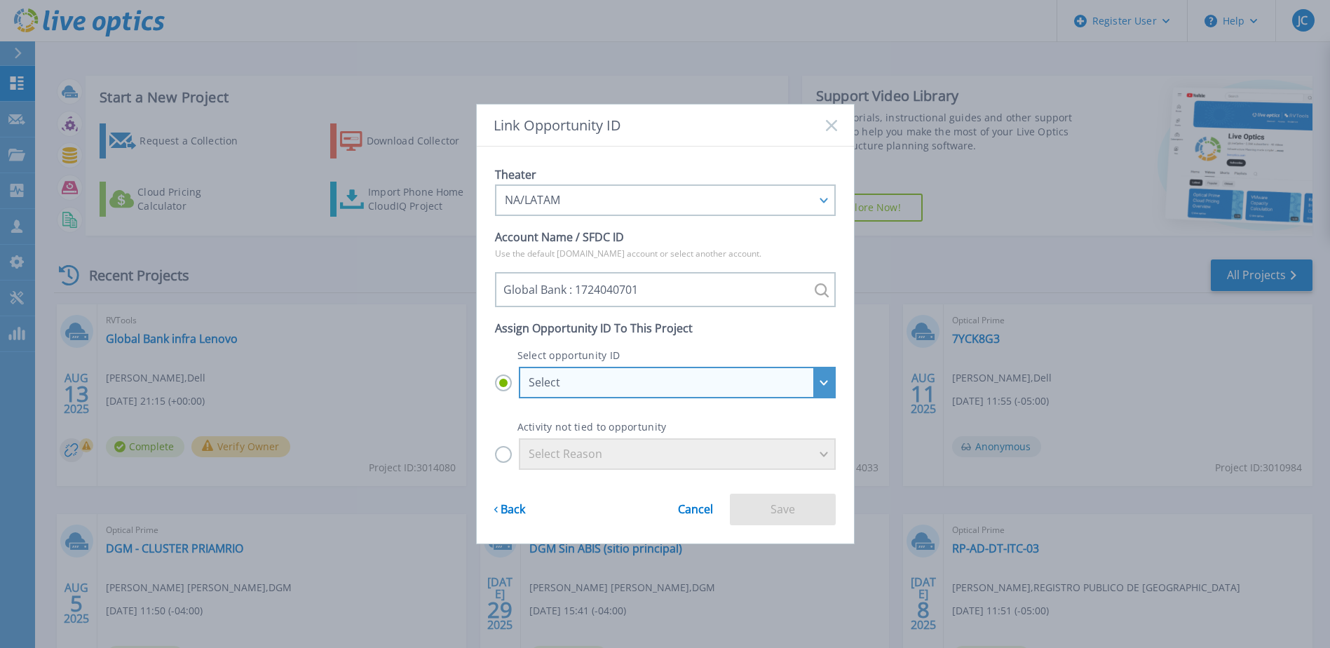
click at [708, 382] on div "Select" at bounding box center [670, 382] width 282 height 13
click at [0, 0] on input "Select Select GLOBAL BANK CORP - Consultoria Definicion Estrategia GenAI|PANDAT…" at bounding box center [0, 0] width 0 height 0
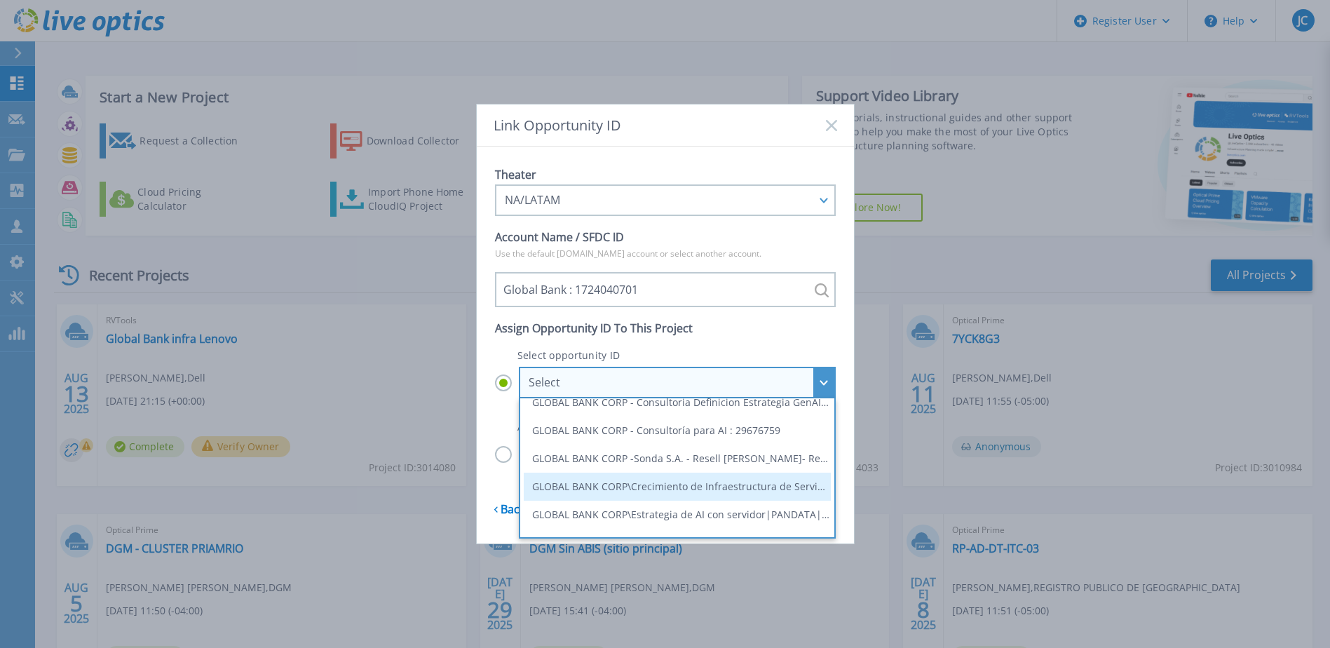
scroll to position [65, 0]
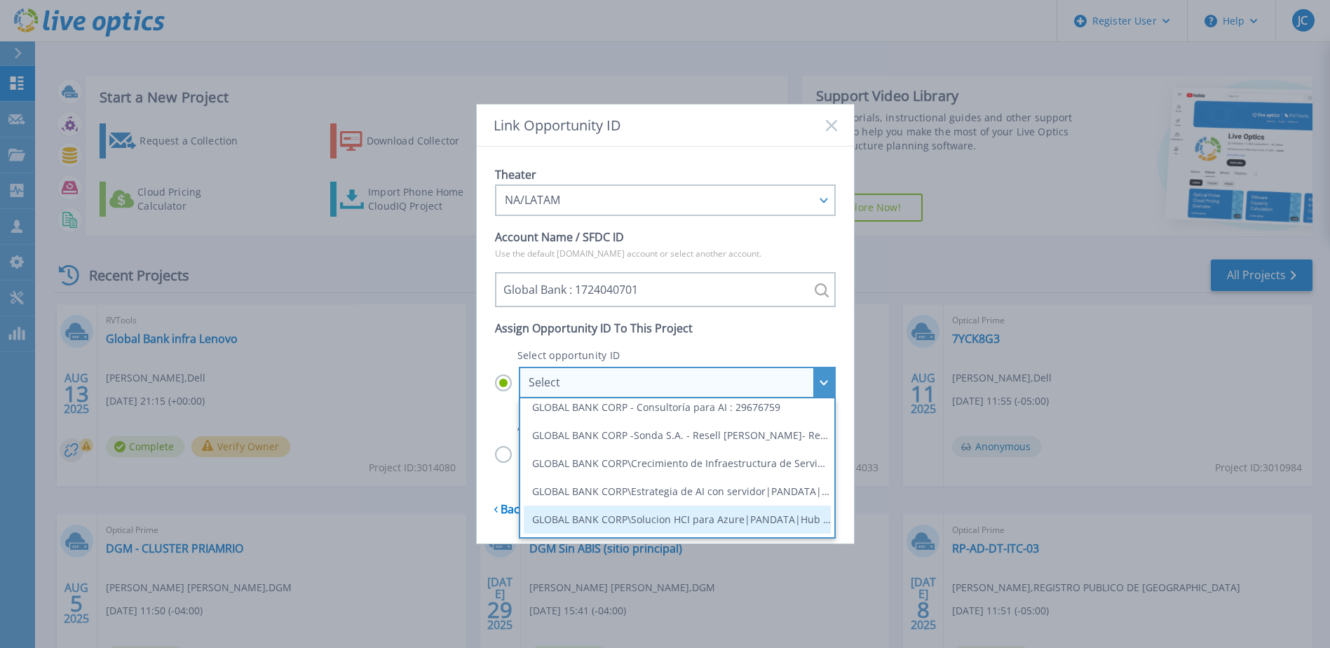
click at [708, 519] on li "GLOBAL BANK CORP\Solucion HCI para Azure|PANDATA|Hub as-760 : 29112771" at bounding box center [677, 520] width 307 height 28
click at [0, 0] on input "Select Select GLOBAL BANK CORP - Consultoria Definicion Estrategia GenAI|PANDAT…" at bounding box center [0, 0] width 0 height 0
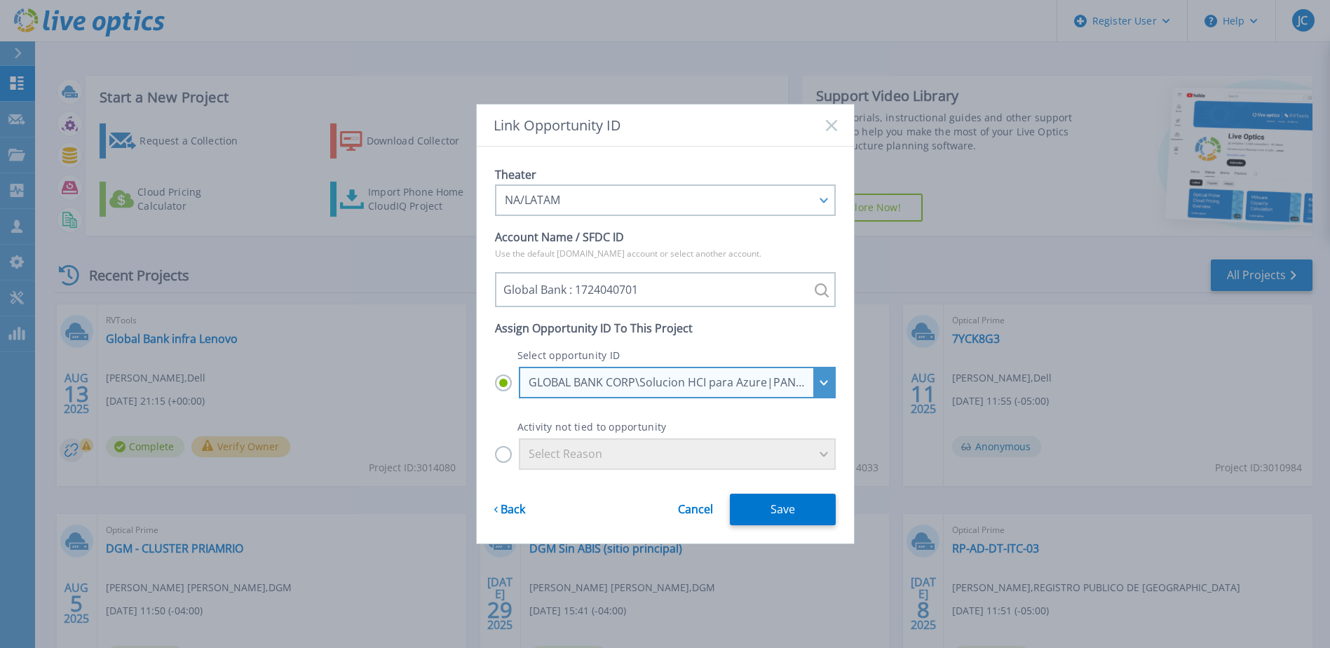
click at [717, 375] on div "GLOBAL BANK CORP\Solucion HCI para Azure|PANDATA|Hub as-760 : 29112771" at bounding box center [677, 383] width 317 height 32
click at [0, 0] on input "GLOBAL BANK CORP\Solucion HCI para Azure|PANDATA|Hub as-760 : 29112771 Select G…" at bounding box center [0, 0] width 0 height 0
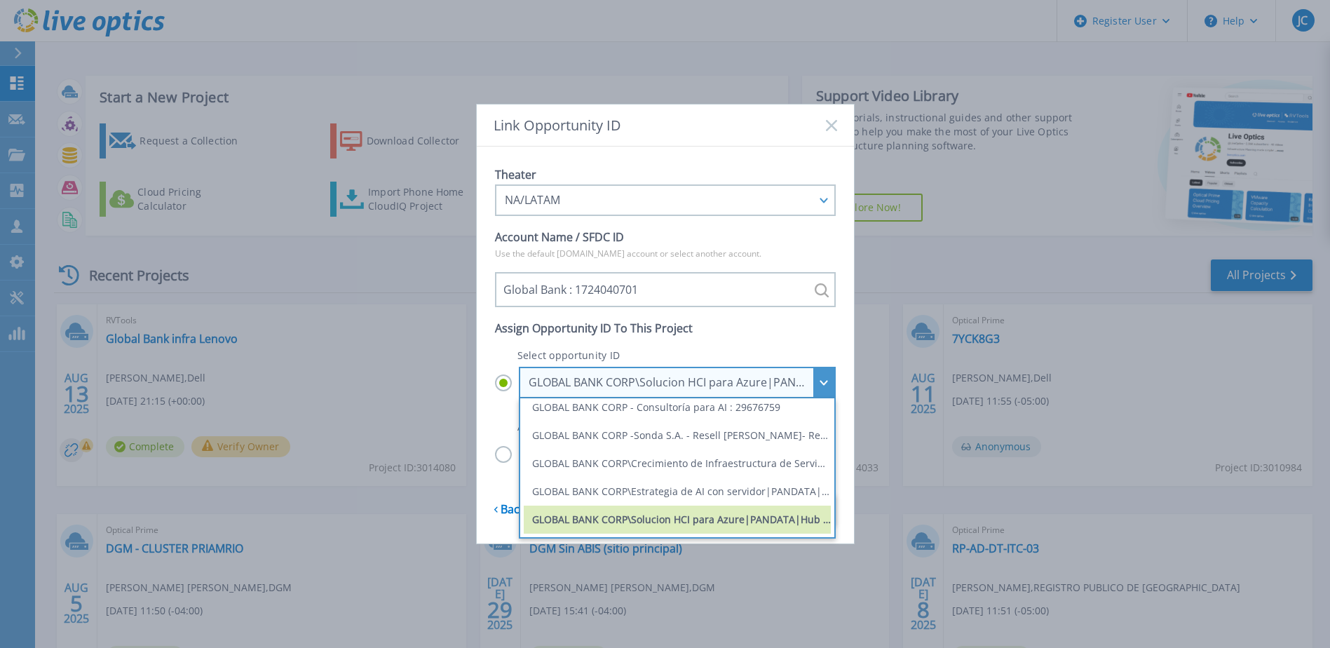
click at [760, 523] on li "GLOBAL BANK CORP\Solucion HCI para Azure|PANDATA|Hub as-760 : 29112771" at bounding box center [677, 520] width 307 height 28
click at [0, 0] on input "GLOBAL BANK CORP\Solucion HCI para Azure|PANDATA|Hub as-760 : 29112771 Select G…" at bounding box center [0, 0] width 0 height 0
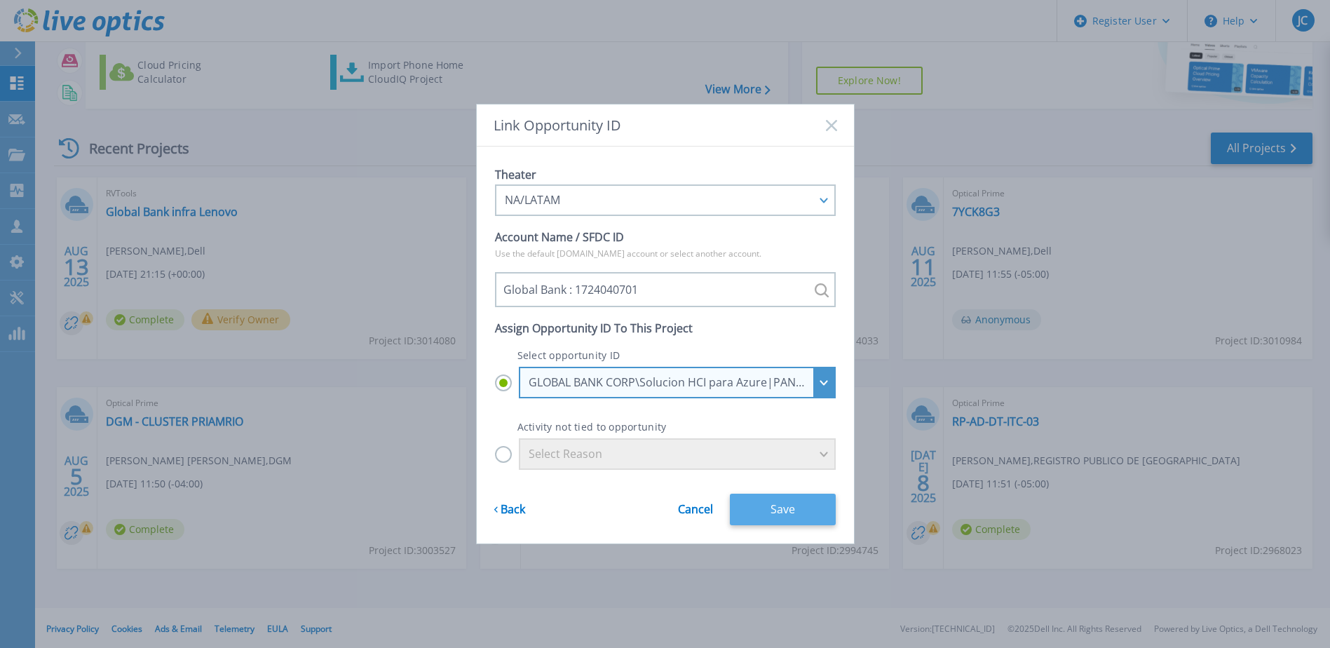
scroll to position [129, 0]
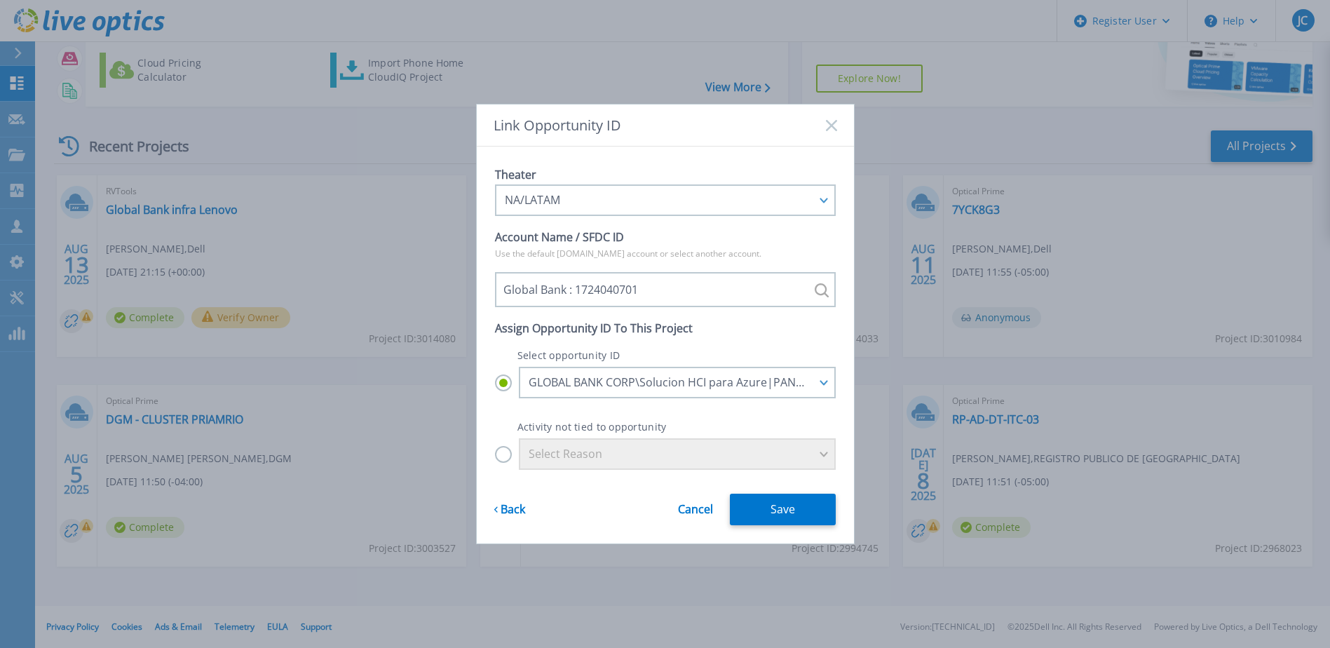
click at [504, 459] on label "Select Reason" at bounding box center [665, 454] width 341 height 32
click at [0, 0] on input "Select Reason" at bounding box center [0, 0] width 0 height 0
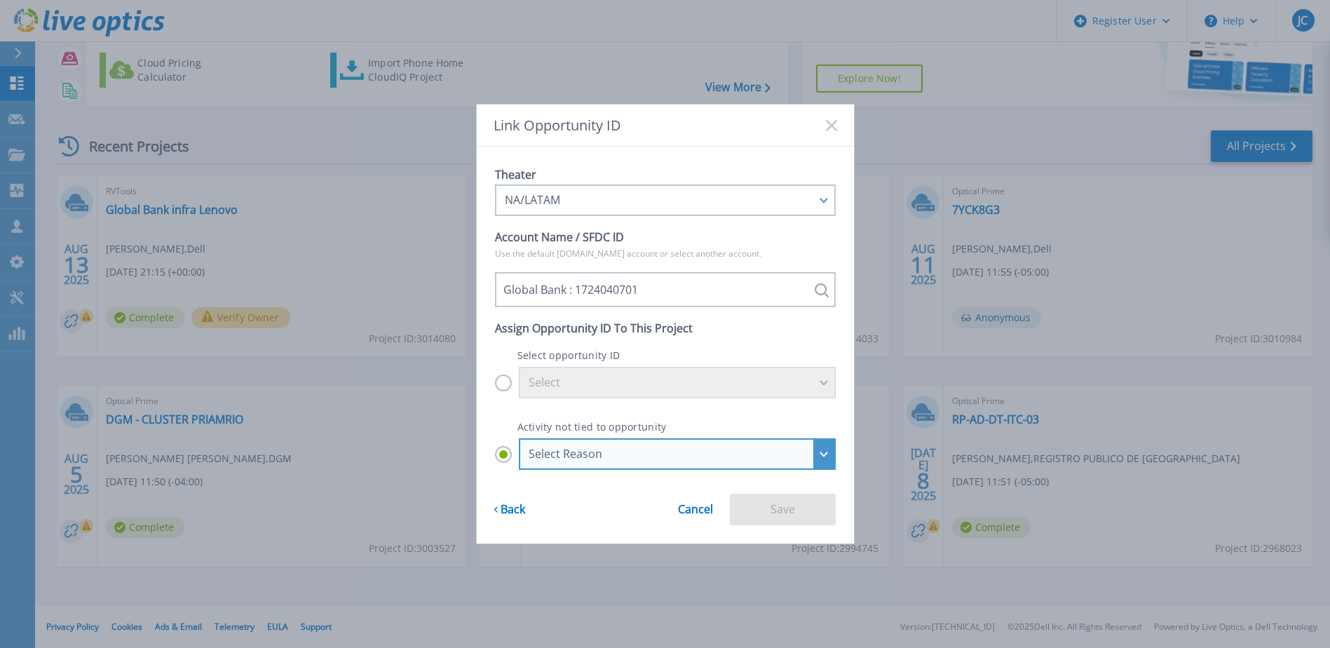
click at [640, 448] on div "Select Reason" at bounding box center [670, 453] width 282 height 13
click at [0, 0] on input "Select Reason Select Reason Discovery Troubleshooting Other" at bounding box center [0, 0] width 0 height 0
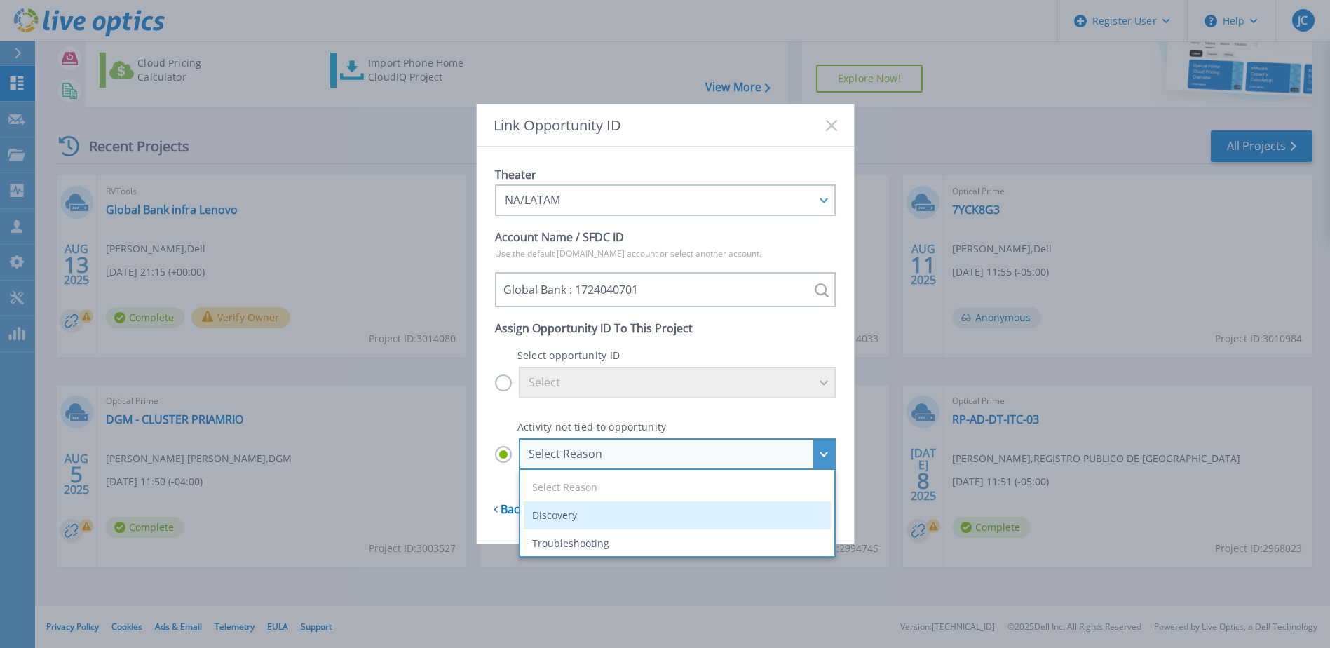
click at [612, 515] on li "Discovery" at bounding box center [677, 515] width 307 height 28
click at [0, 0] on input "Select Reason Select Reason Discovery Troubleshooting Other" at bounding box center [0, 0] width 0 height 0
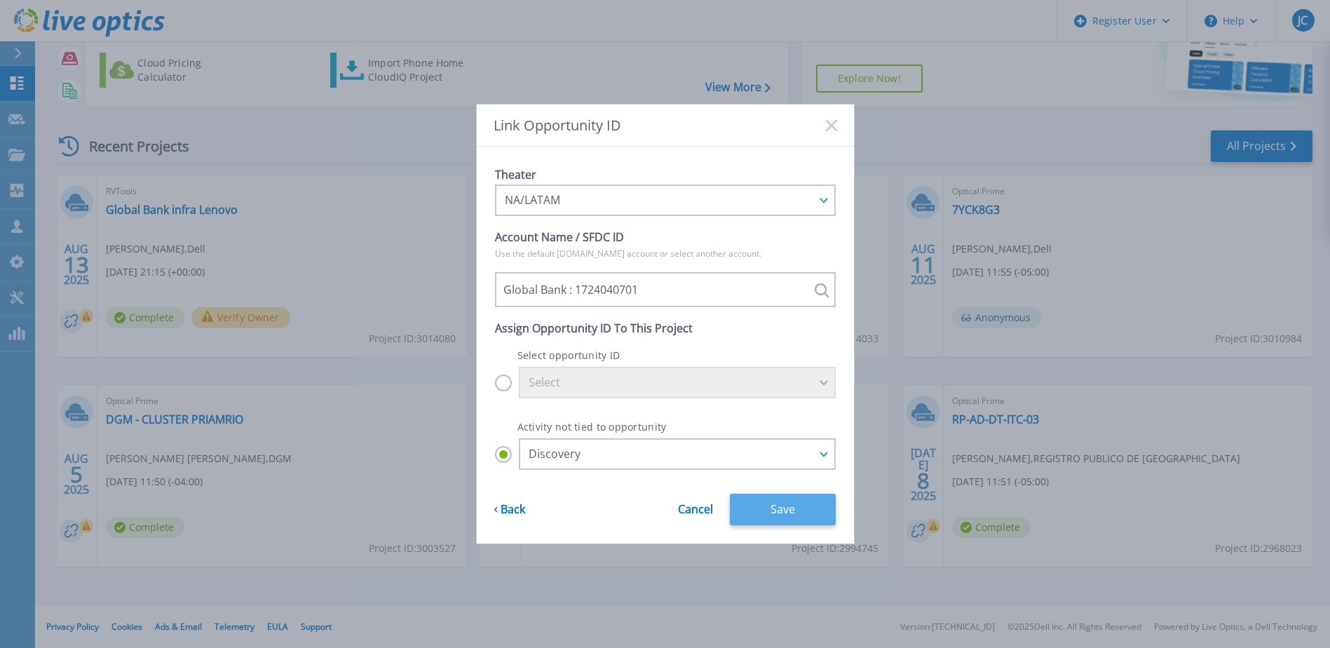
click at [779, 508] on button "Save" at bounding box center [783, 510] width 106 height 32
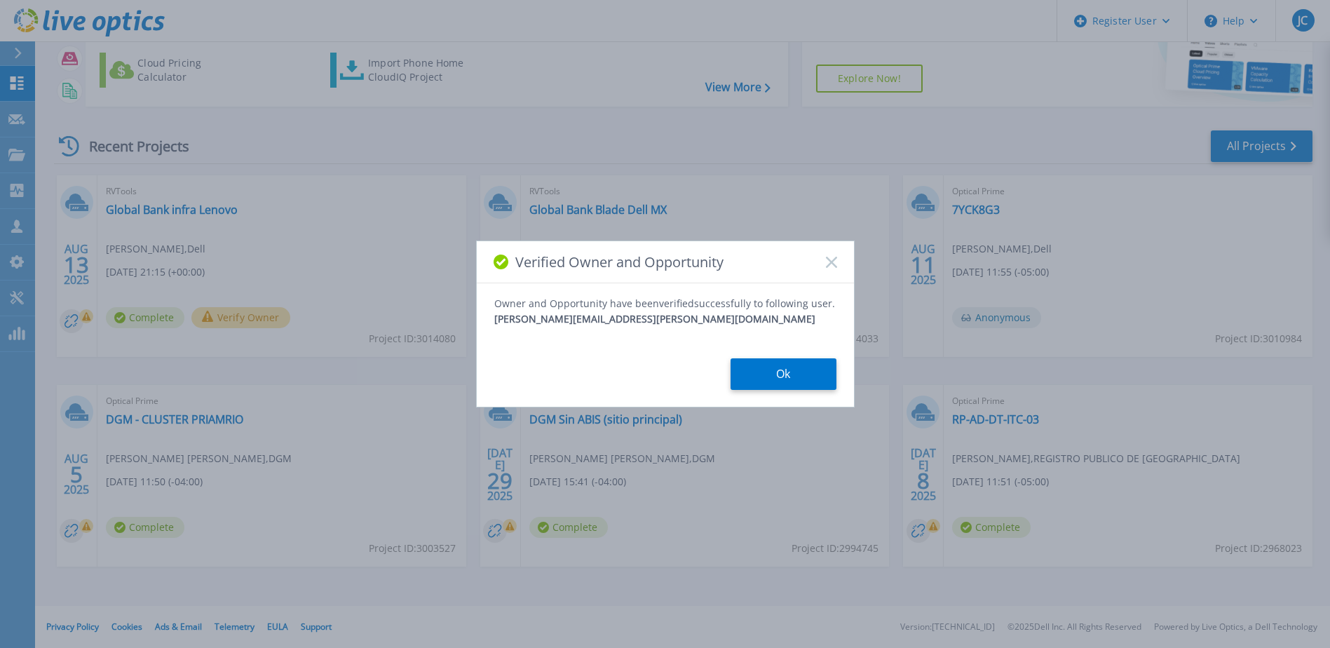
click at [767, 373] on button "Ok" at bounding box center [784, 374] width 106 height 32
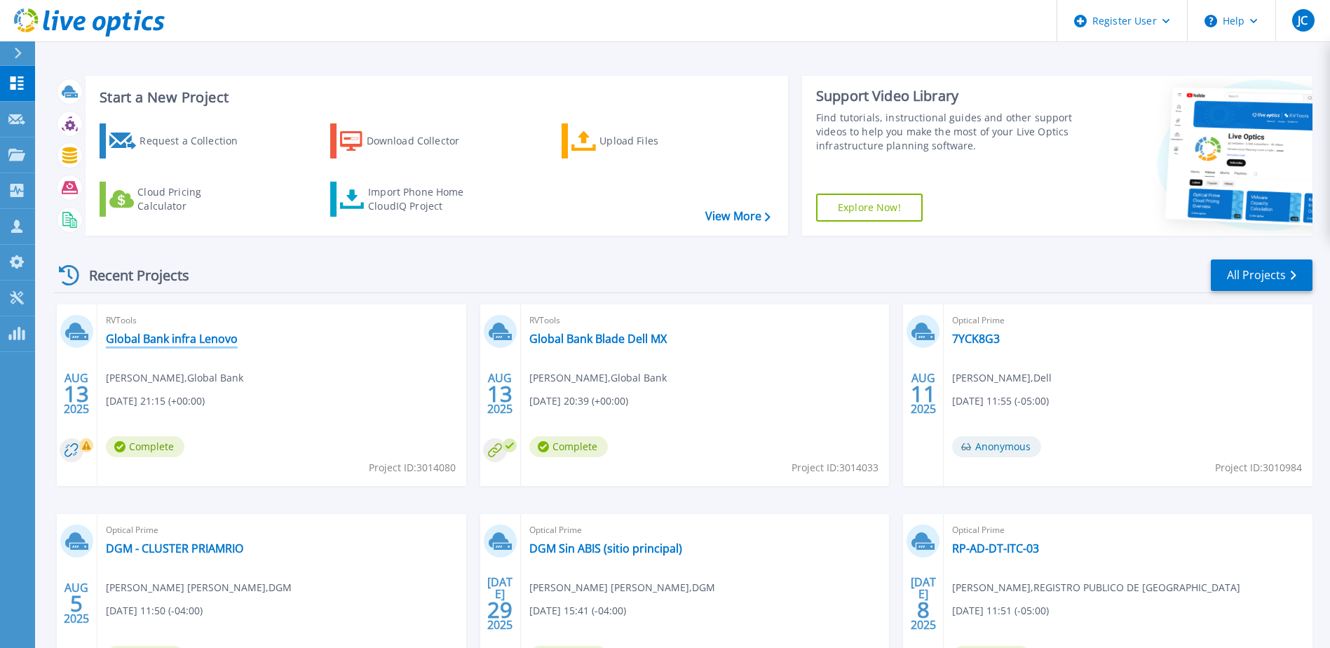
click at [217, 339] on link "Global Bank infra Lenovo" at bounding box center [172, 339] width 132 height 14
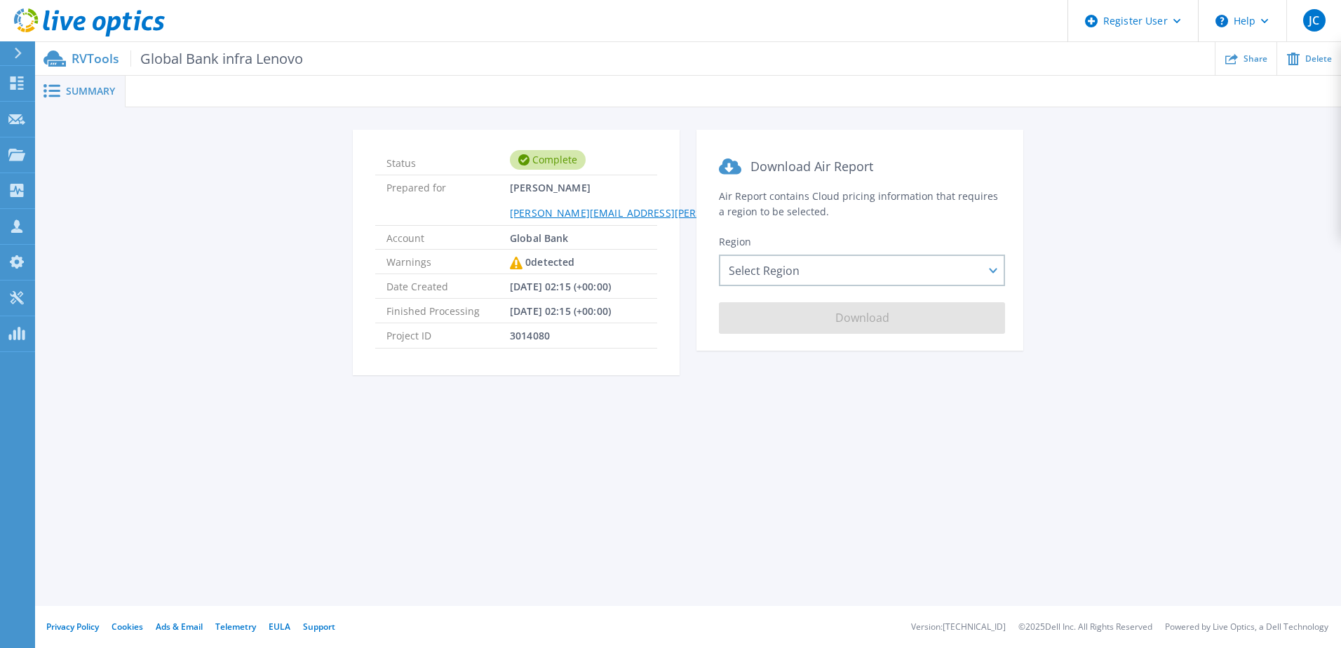
click at [862, 288] on section "Download Air Report Air Report contains Cloud pricing information that requires…" at bounding box center [859, 240] width 327 height 221
click at [849, 275] on div "Select Region [GEOGRAPHIC_DATA] ([GEOGRAPHIC_DATA]) [GEOGRAPHIC_DATA] ([GEOGRAP…" at bounding box center [862, 271] width 286 height 32
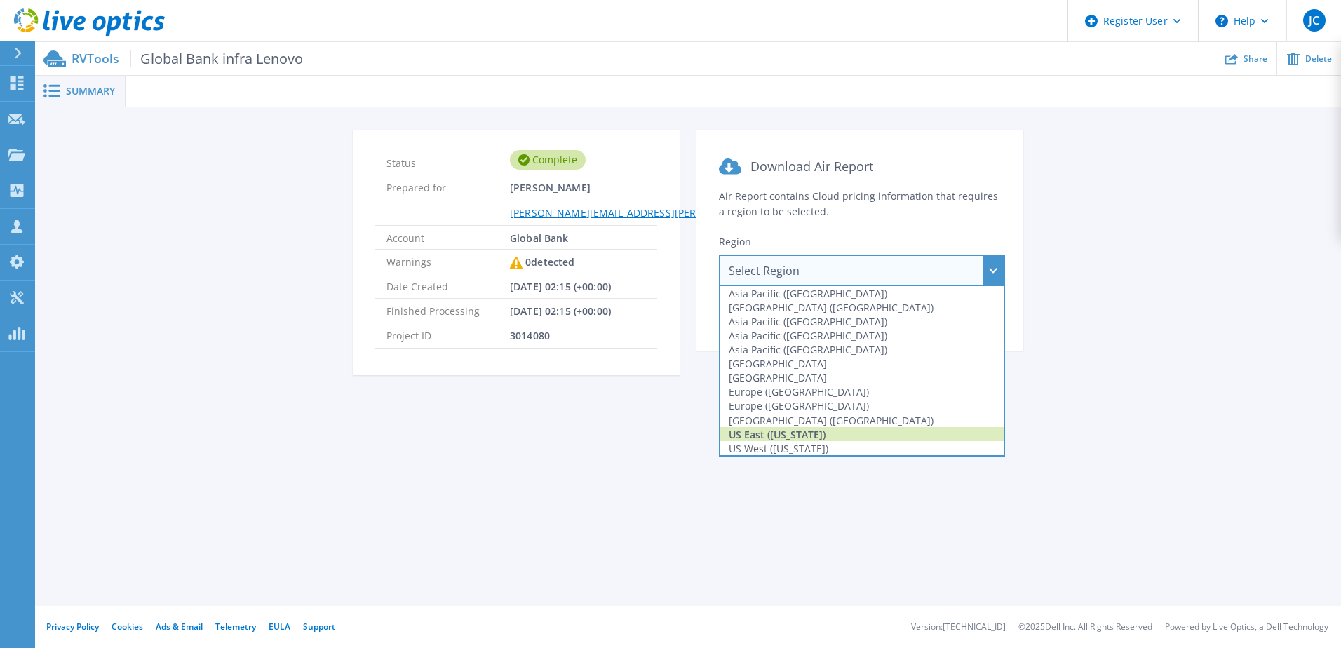
click at [851, 436] on div "US East ([US_STATE])" at bounding box center [861, 434] width 283 height 14
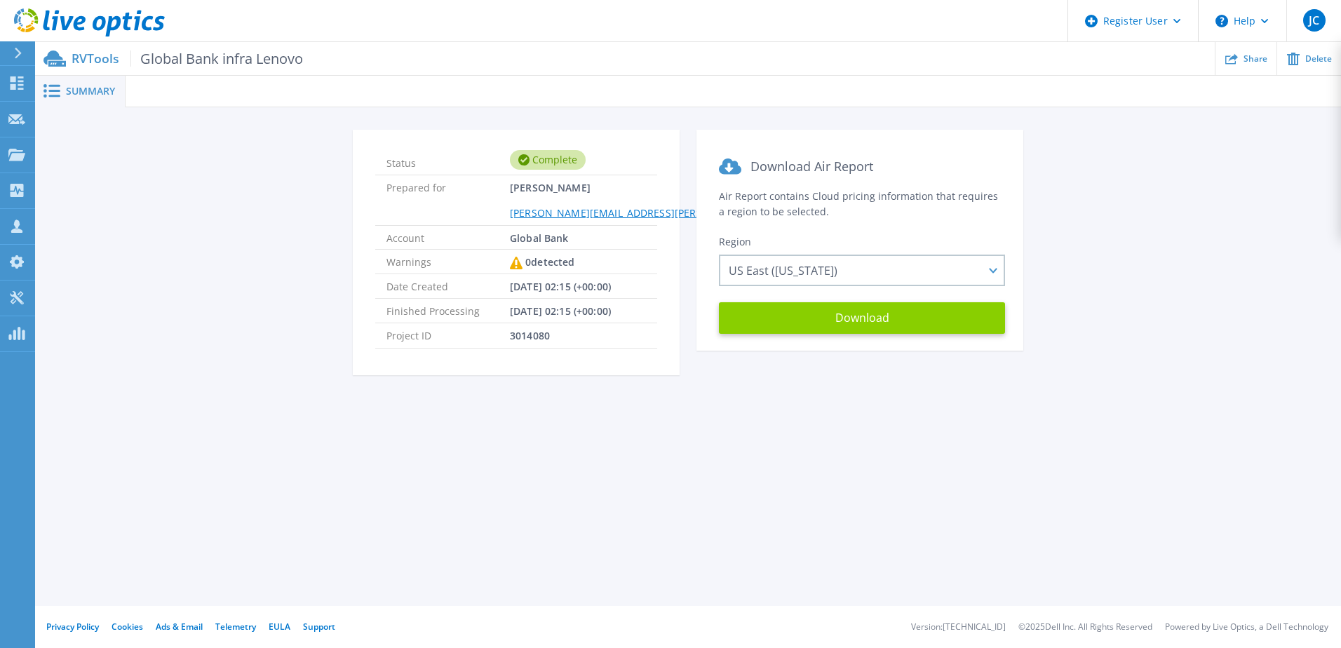
drag, startPoint x: 842, startPoint y: 323, endPoint x: 866, endPoint y: 328, distance: 24.3
click at [843, 323] on button "Download" at bounding box center [862, 318] width 286 height 32
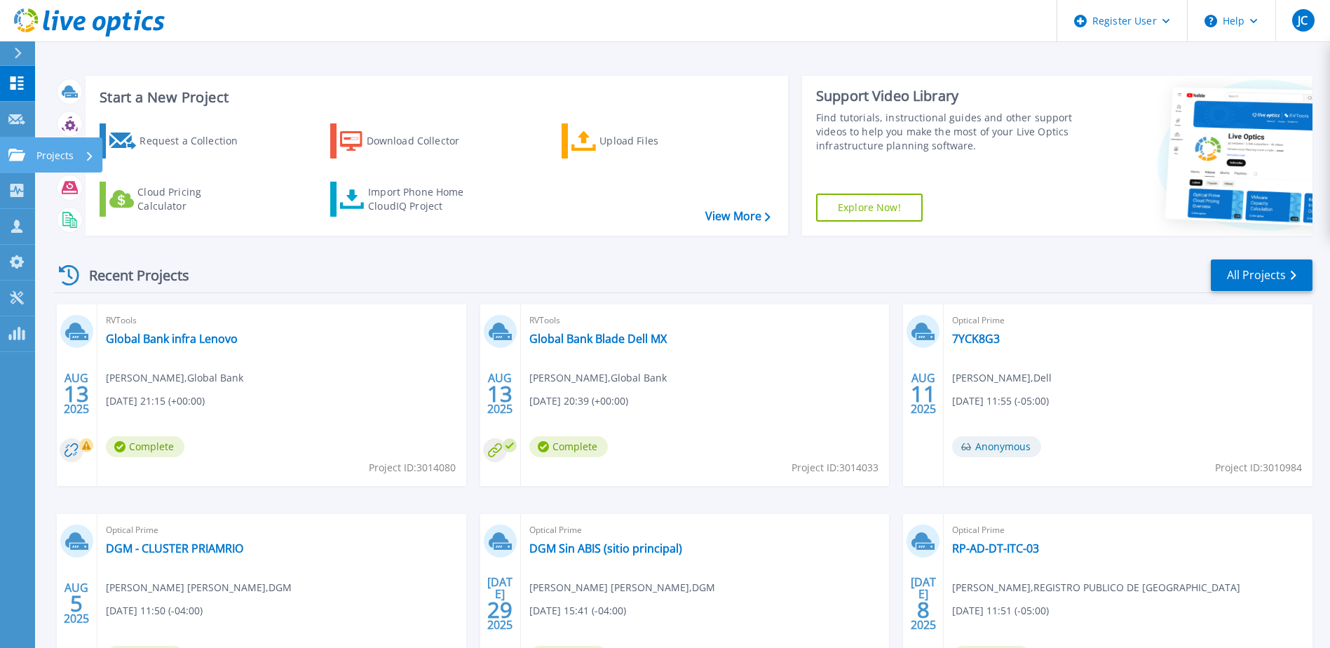
click at [19, 160] on icon at bounding box center [16, 155] width 17 height 12
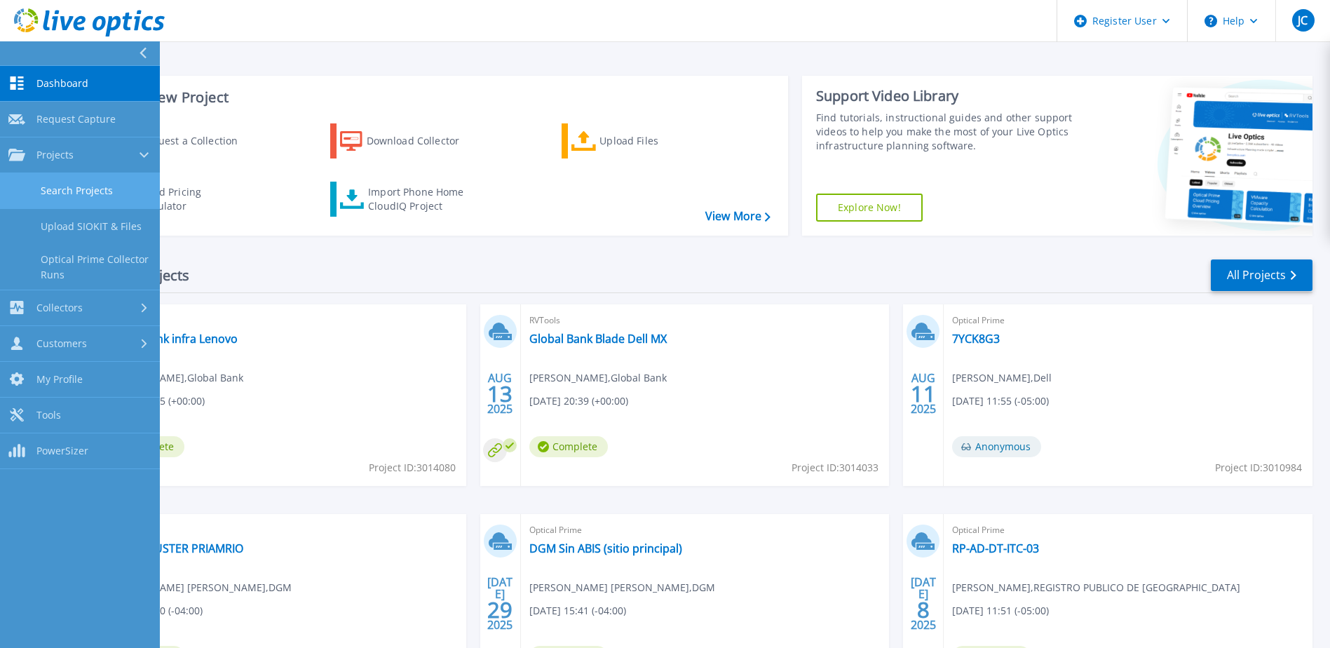
click at [88, 194] on link "Search Projects" at bounding box center [80, 191] width 160 height 36
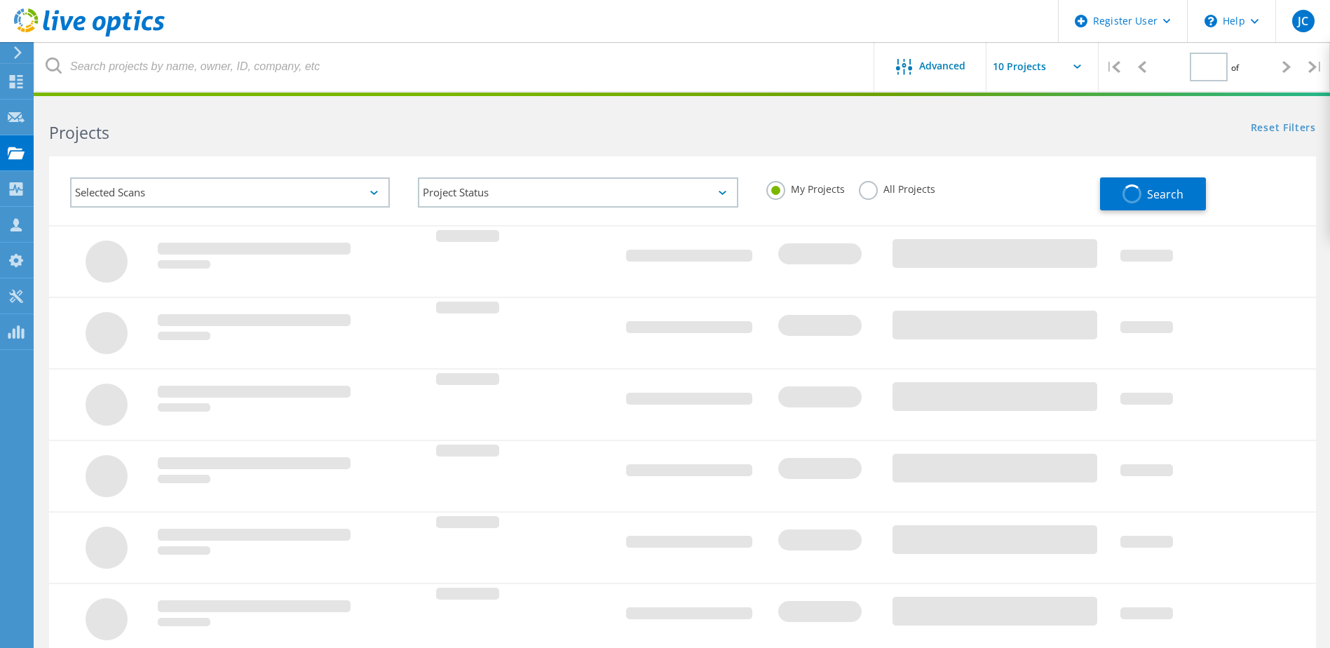
type input "1"
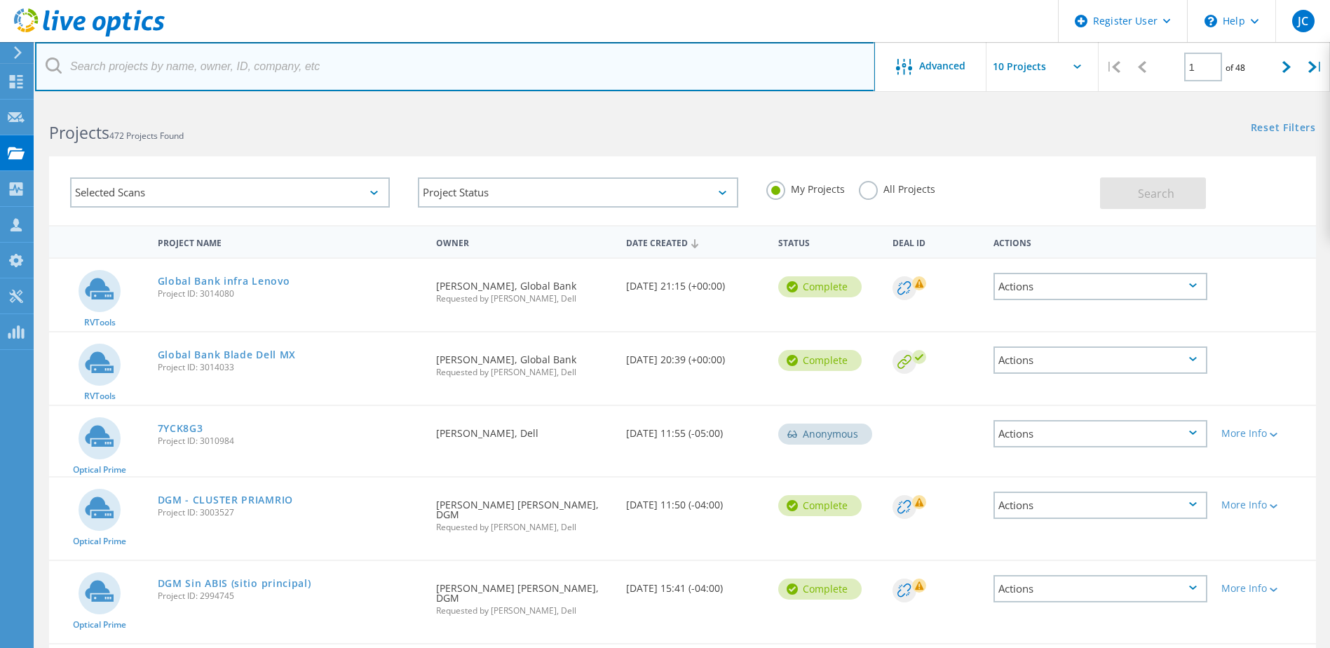
click at [265, 65] on input "text" at bounding box center [455, 66] width 840 height 49
paste input "2998066"
type input "2998066"
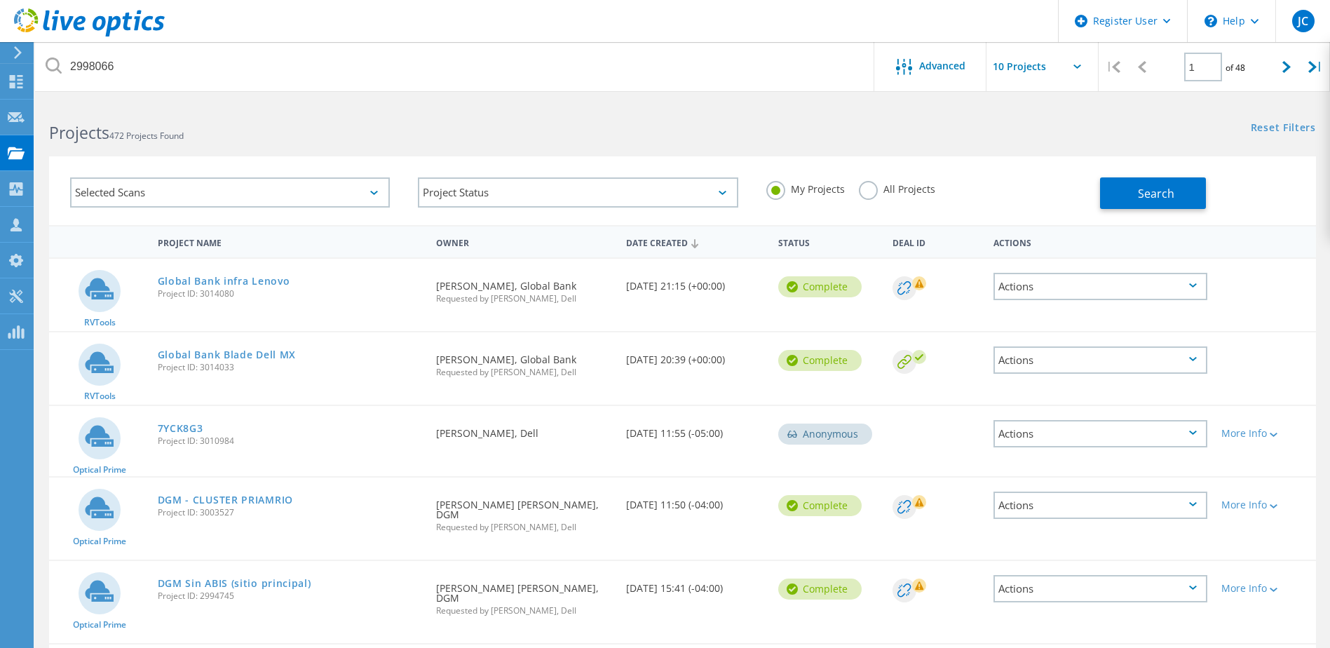
click at [869, 194] on label "All Projects" at bounding box center [897, 187] width 76 height 13
click at [0, 0] on input "All Projects" at bounding box center [0, 0] width 0 height 0
click at [1137, 191] on button "Search" at bounding box center [1153, 193] width 106 height 32
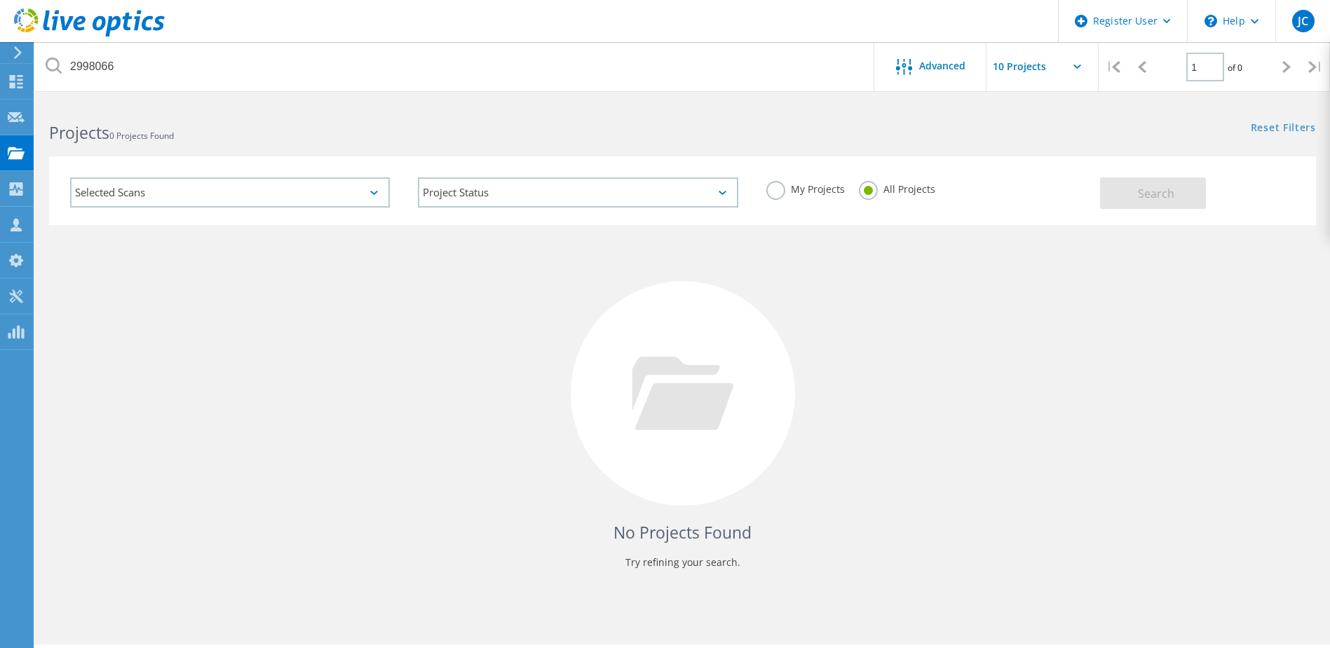
click at [778, 191] on label "My Projects" at bounding box center [806, 187] width 79 height 13
click at [0, 0] on input "My Projects" at bounding box center [0, 0] width 0 height 0
click at [869, 185] on label "All Projects" at bounding box center [897, 187] width 76 height 13
click at [0, 0] on input "All Projects" at bounding box center [0, 0] width 0 height 0
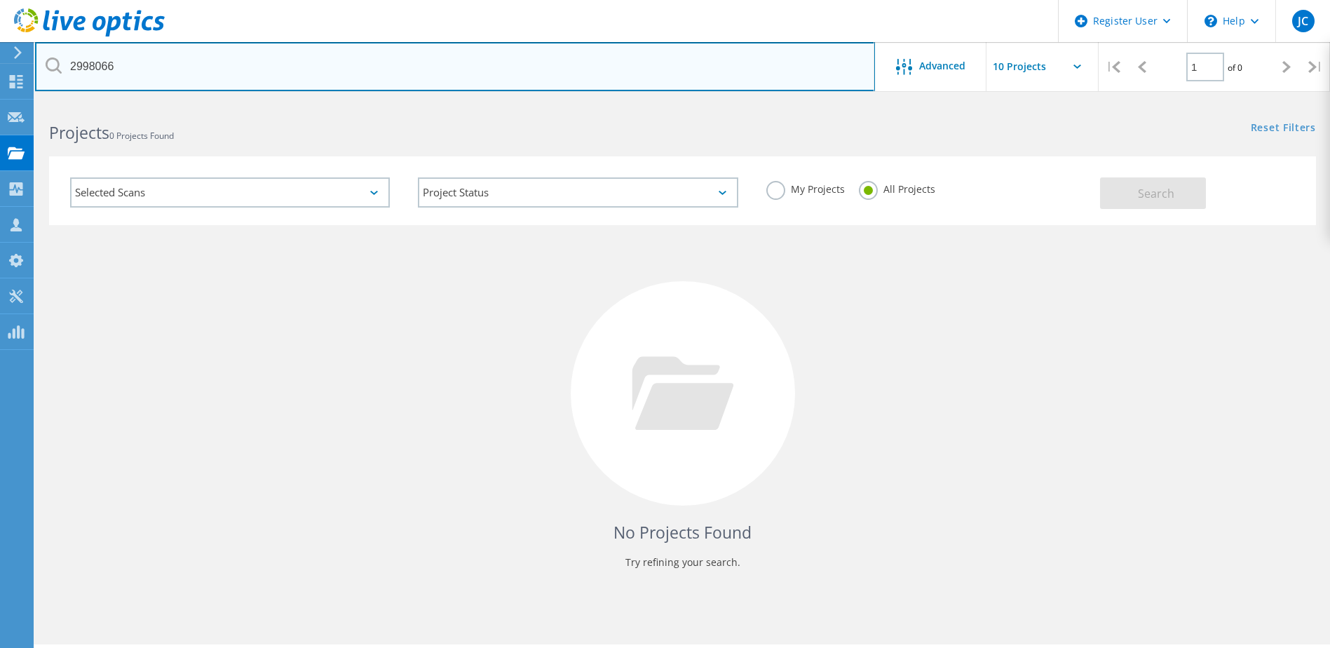
click at [132, 60] on input "2998066" at bounding box center [455, 66] width 840 height 49
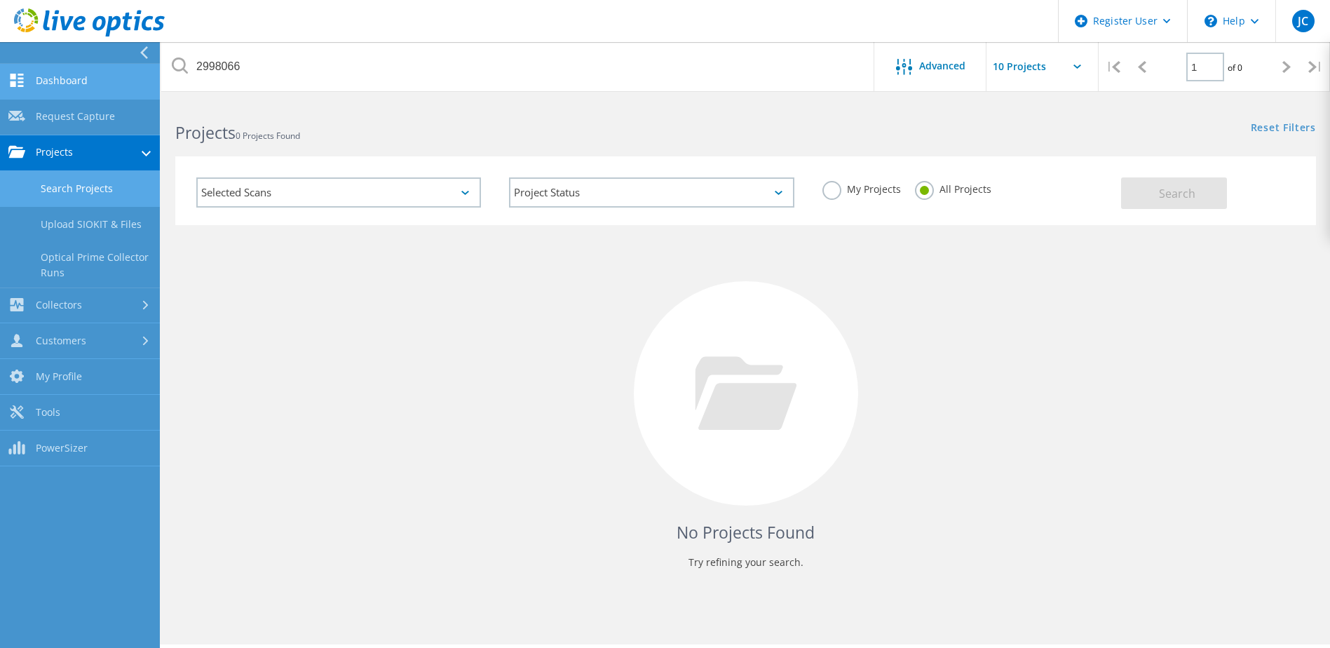
click at [81, 80] on link "Dashboard" at bounding box center [80, 82] width 160 height 36
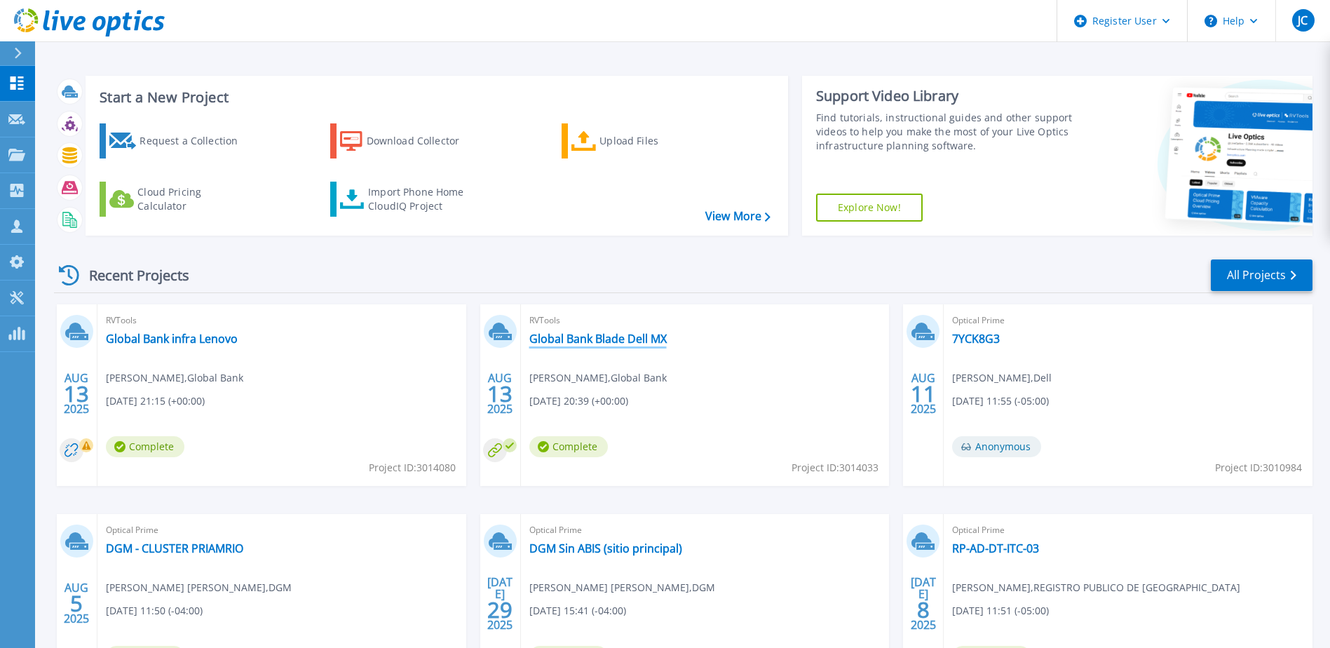
click at [616, 335] on link "Global Bank Blade Dell MX" at bounding box center [597, 339] width 137 height 14
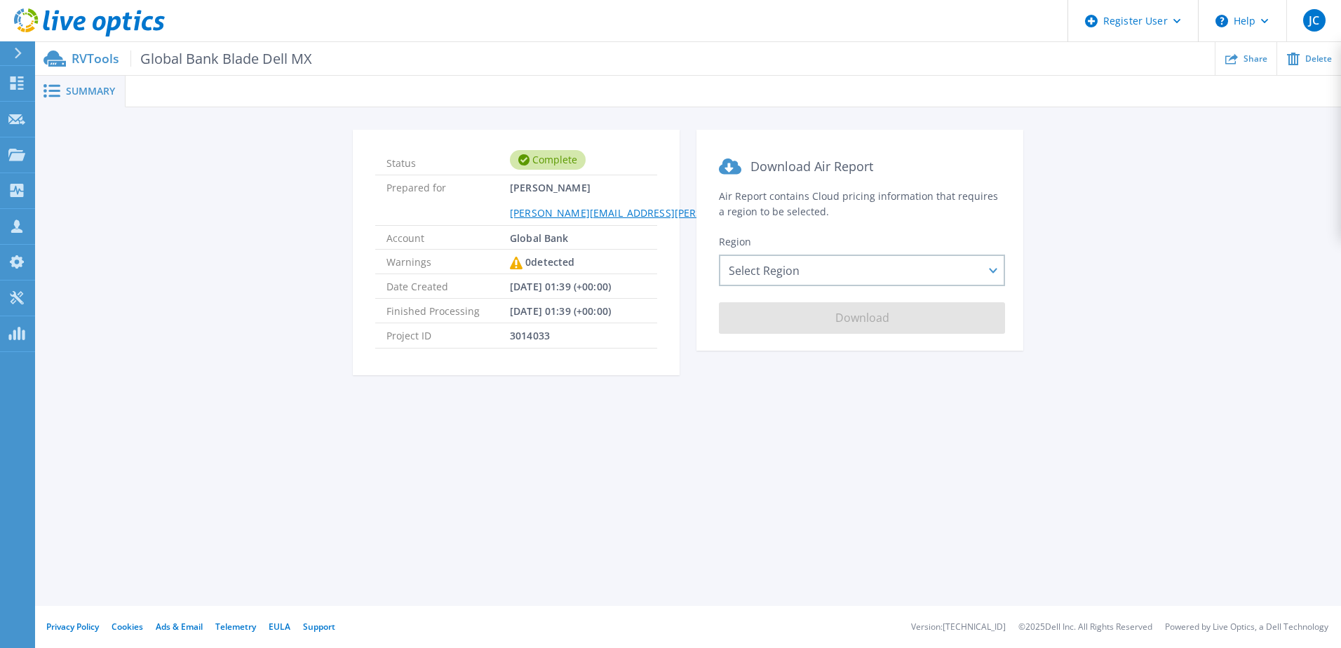
click at [527, 339] on span "3014033" at bounding box center [530, 335] width 40 height 24
copy span "3014033"
